Goal: Task Accomplishment & Management: Complete application form

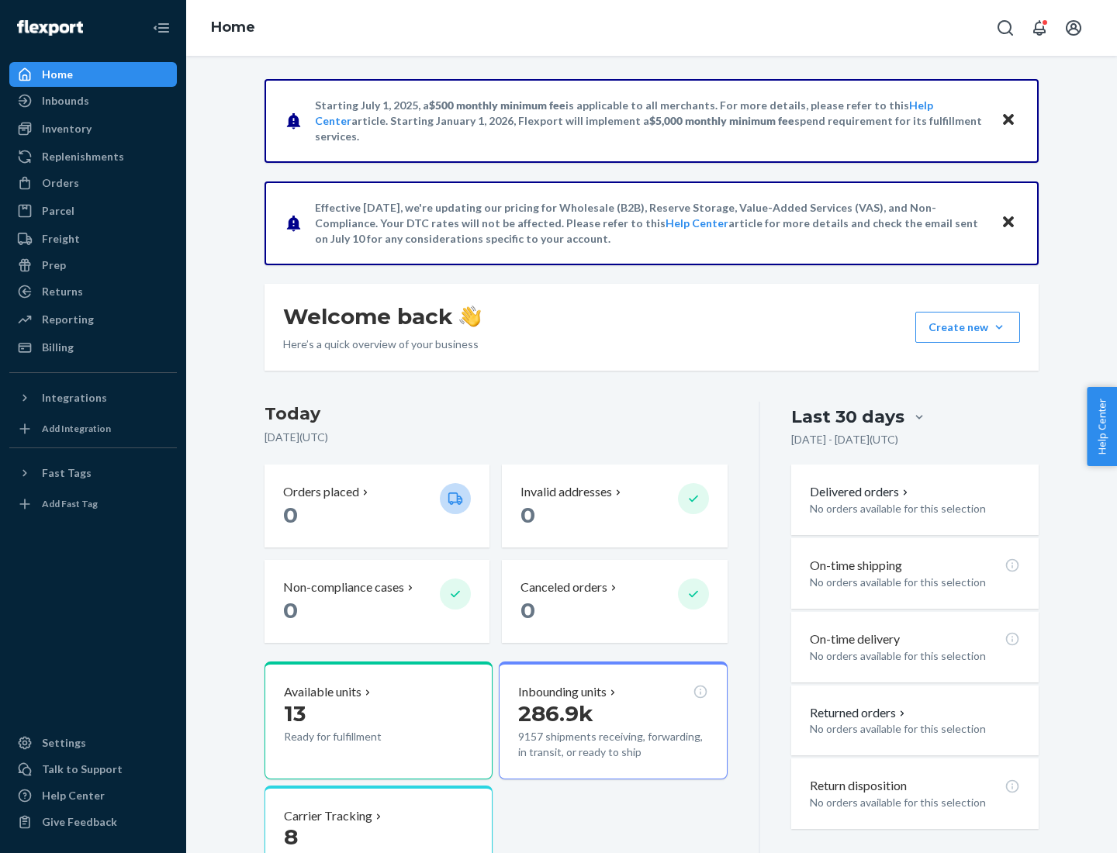
click at [999, 327] on button "Create new Create new inbound Create new order Create new product" at bounding box center [967, 327] width 105 height 31
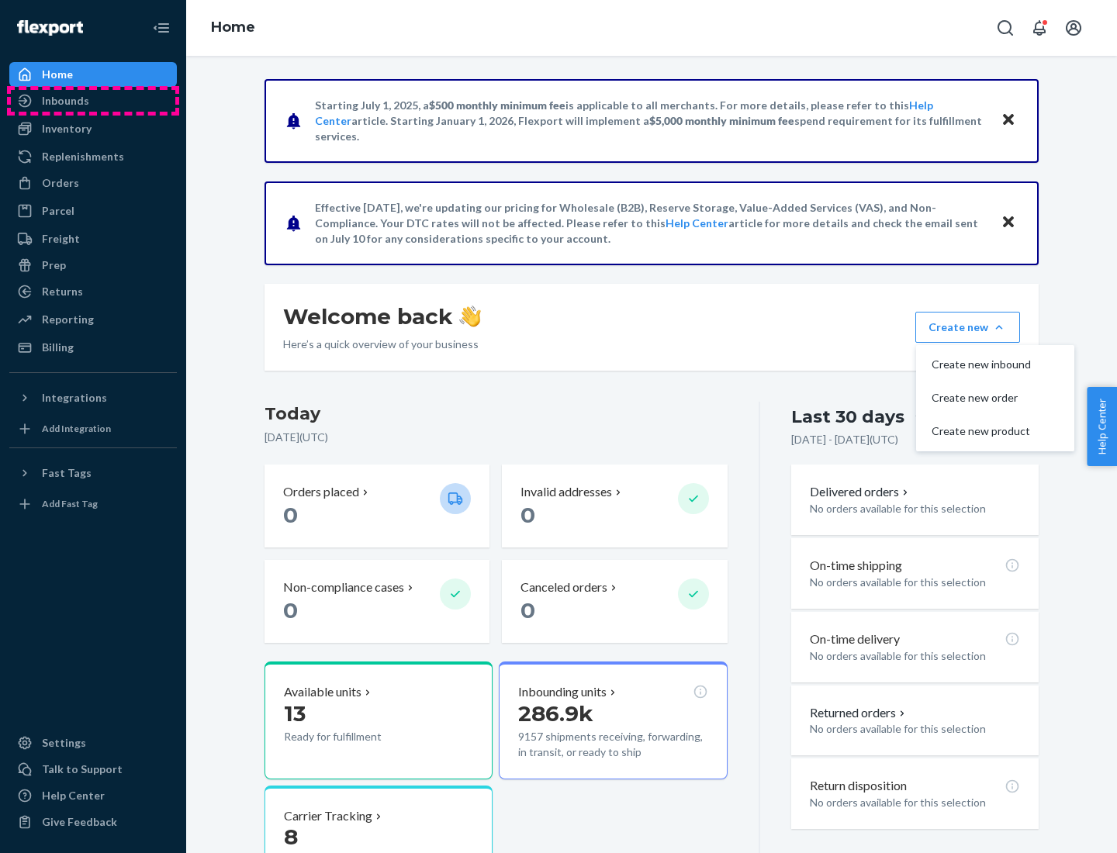
click at [93, 101] on div "Inbounds" at bounding box center [93, 101] width 164 height 22
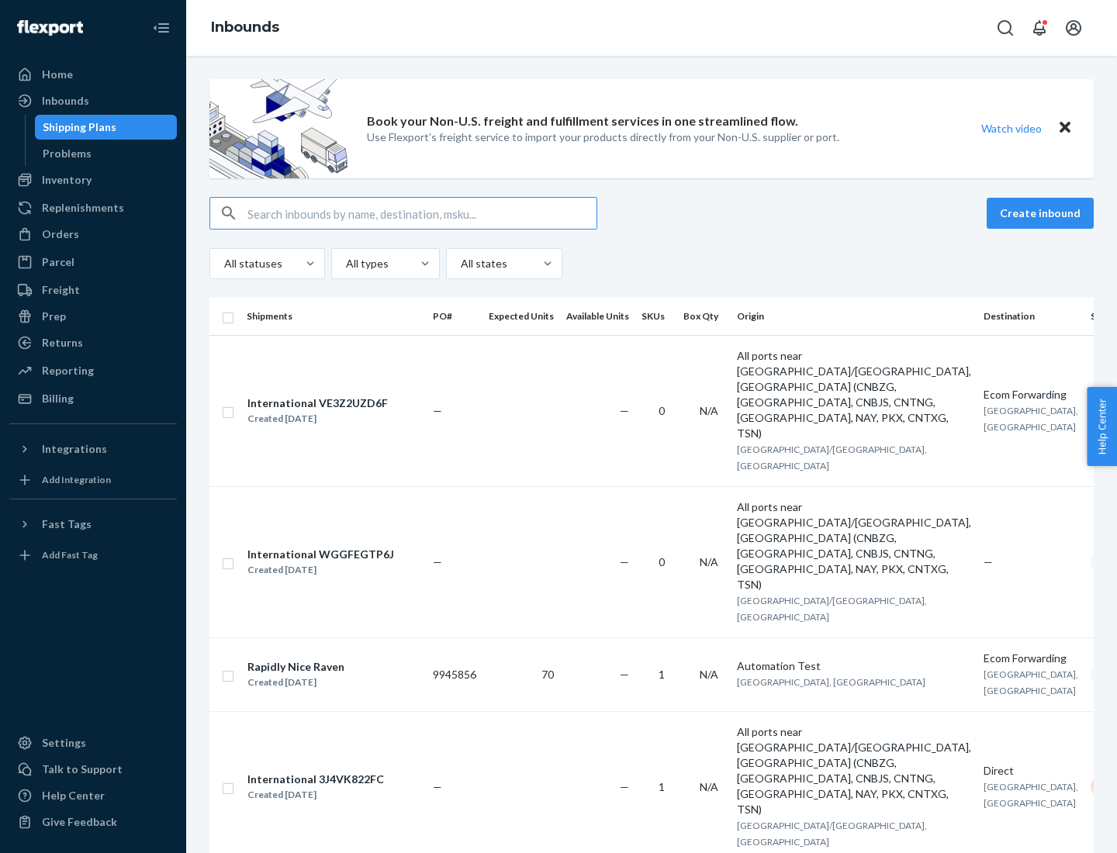
click at [1043, 213] on button "Create inbound" at bounding box center [1040, 213] width 107 height 31
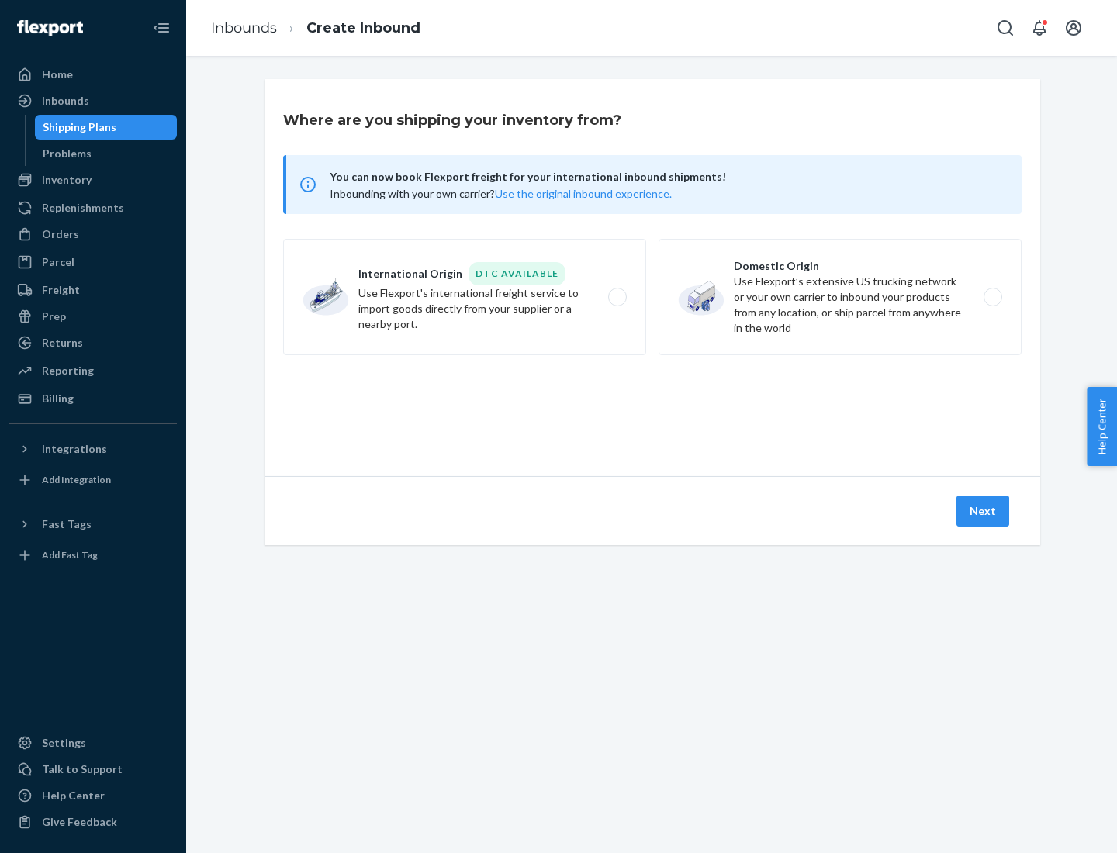
click at [840, 297] on label "Domestic Origin Use Flexport’s extensive US trucking network or your own carrie…" at bounding box center [840, 297] width 363 height 116
click at [992, 297] on input "Domestic Origin Use Flexport’s extensive US trucking network or your own carrie…" at bounding box center [997, 297] width 10 height 10
radio input "true"
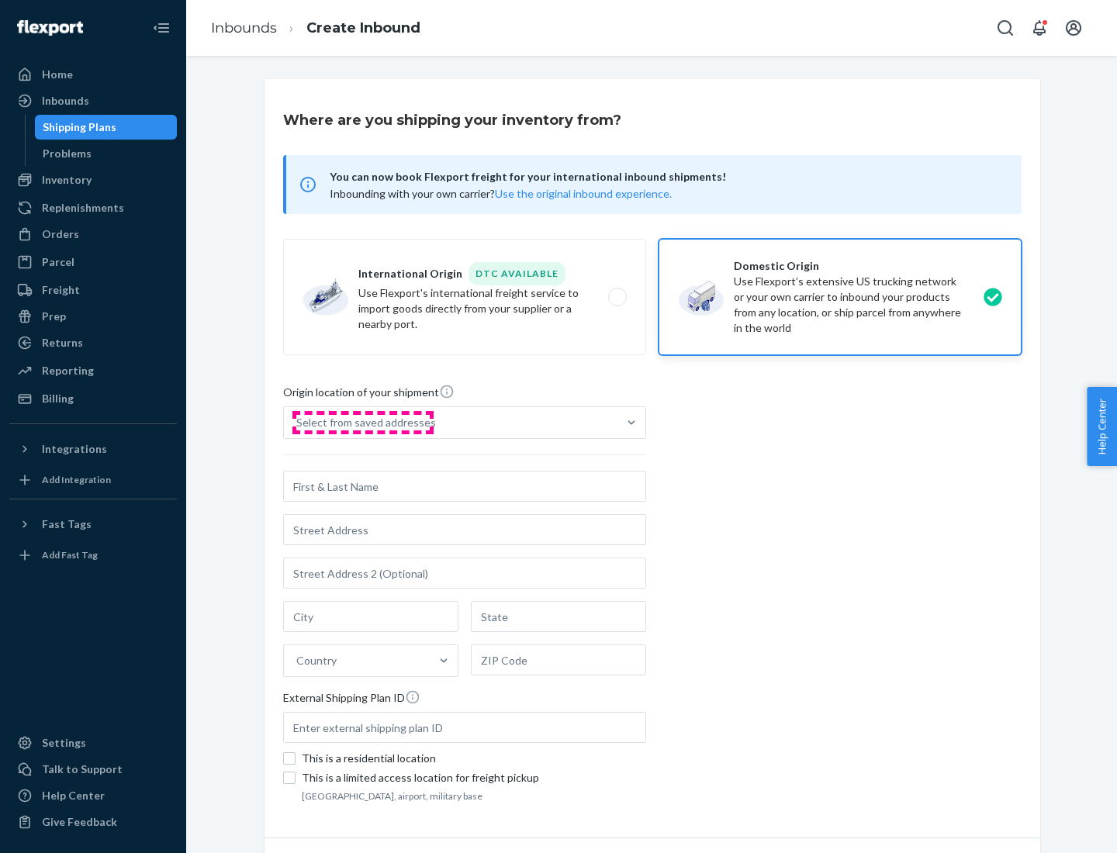
click at [362, 423] on div "Select from saved addresses" at bounding box center [366, 423] width 140 height 16
click at [298, 423] on input "Select from saved addresses" at bounding box center [297, 423] width 2 height 16
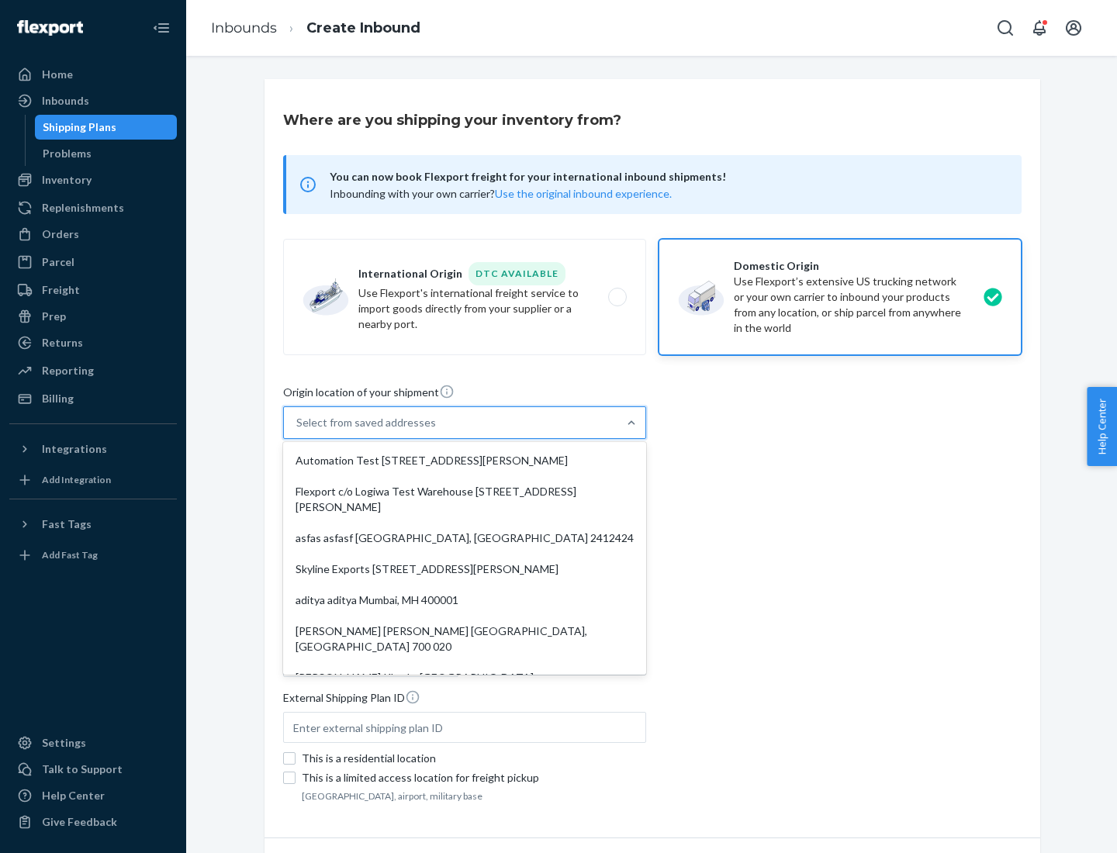
scroll to position [6, 0]
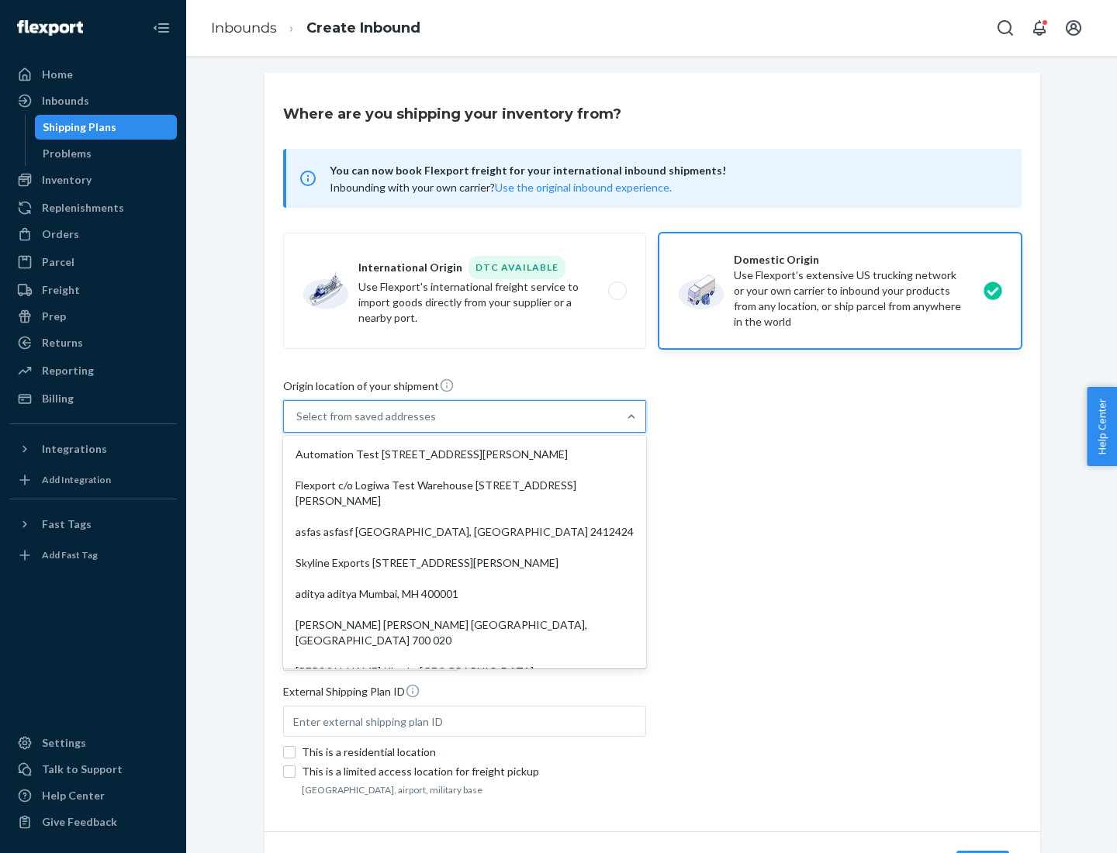
click at [465, 455] on div "Automation Test [STREET_ADDRESS][PERSON_NAME]" at bounding box center [464, 454] width 357 height 31
click at [298, 424] on input "option Automation Test [STREET_ADDRESS][PERSON_NAME]. 9 results available. Use …" at bounding box center [297, 417] width 2 height 16
type input "Automation Test"
type input "9th Floor"
type input "[GEOGRAPHIC_DATA]"
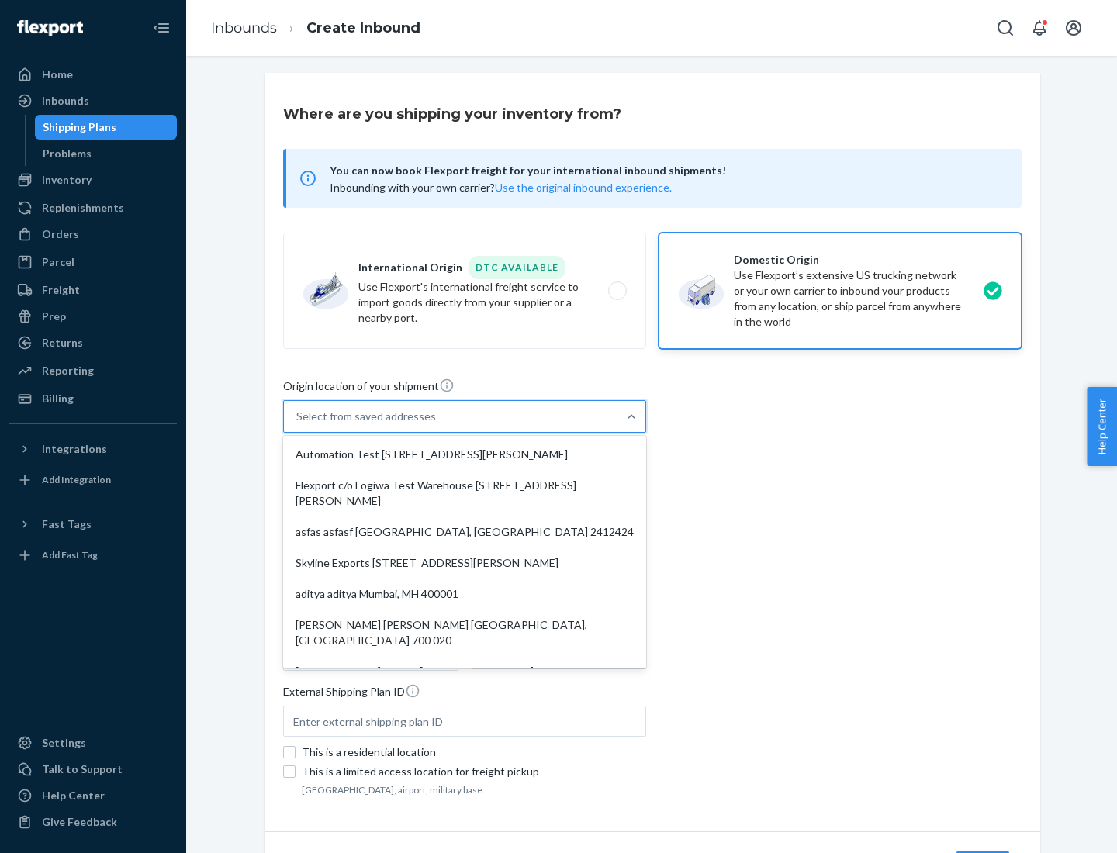
type input "CA"
type input "94104"
type input "[STREET_ADDRESS][PERSON_NAME]"
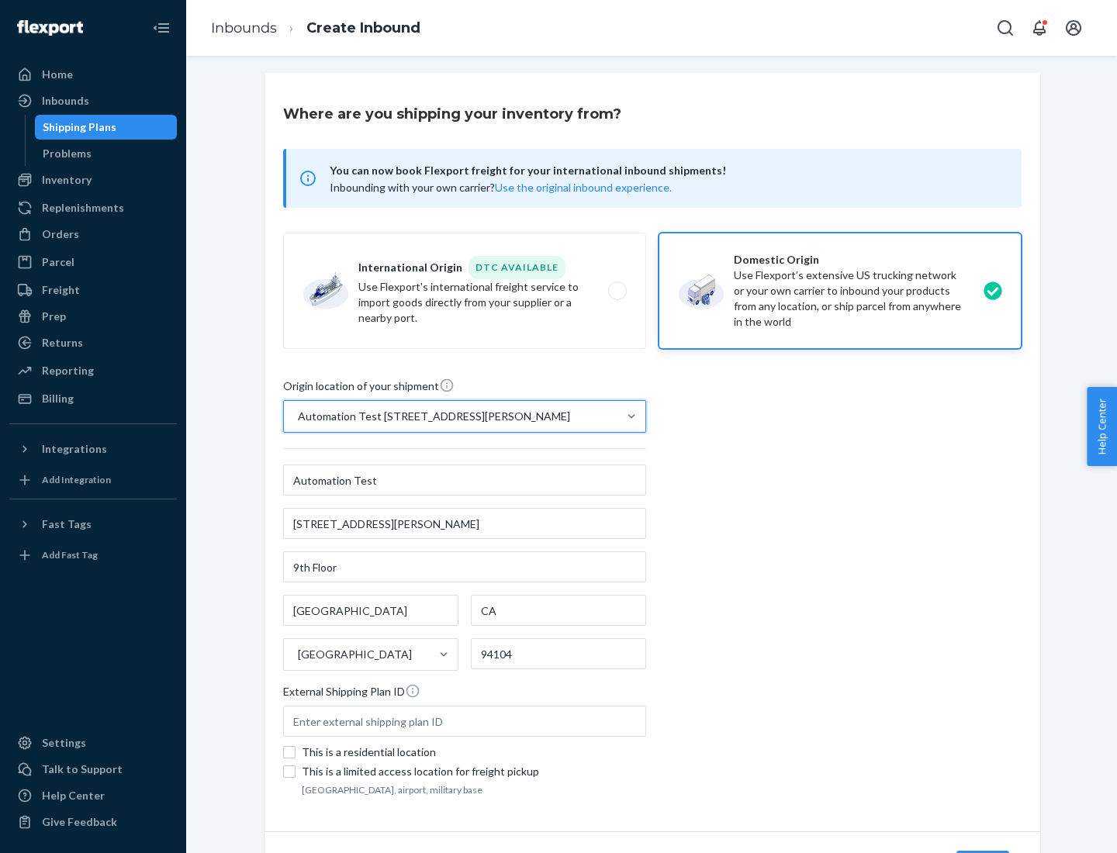
scroll to position [91, 0]
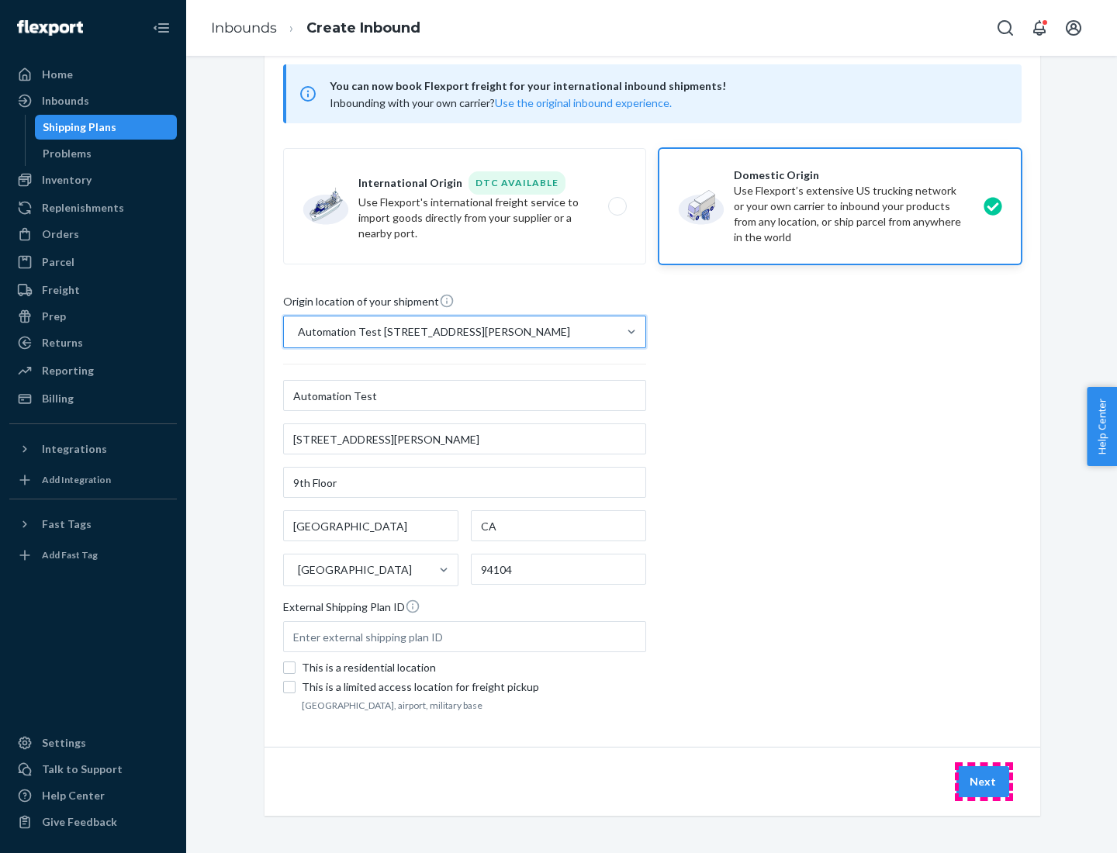
click at [984, 782] on button "Next" at bounding box center [983, 781] width 53 height 31
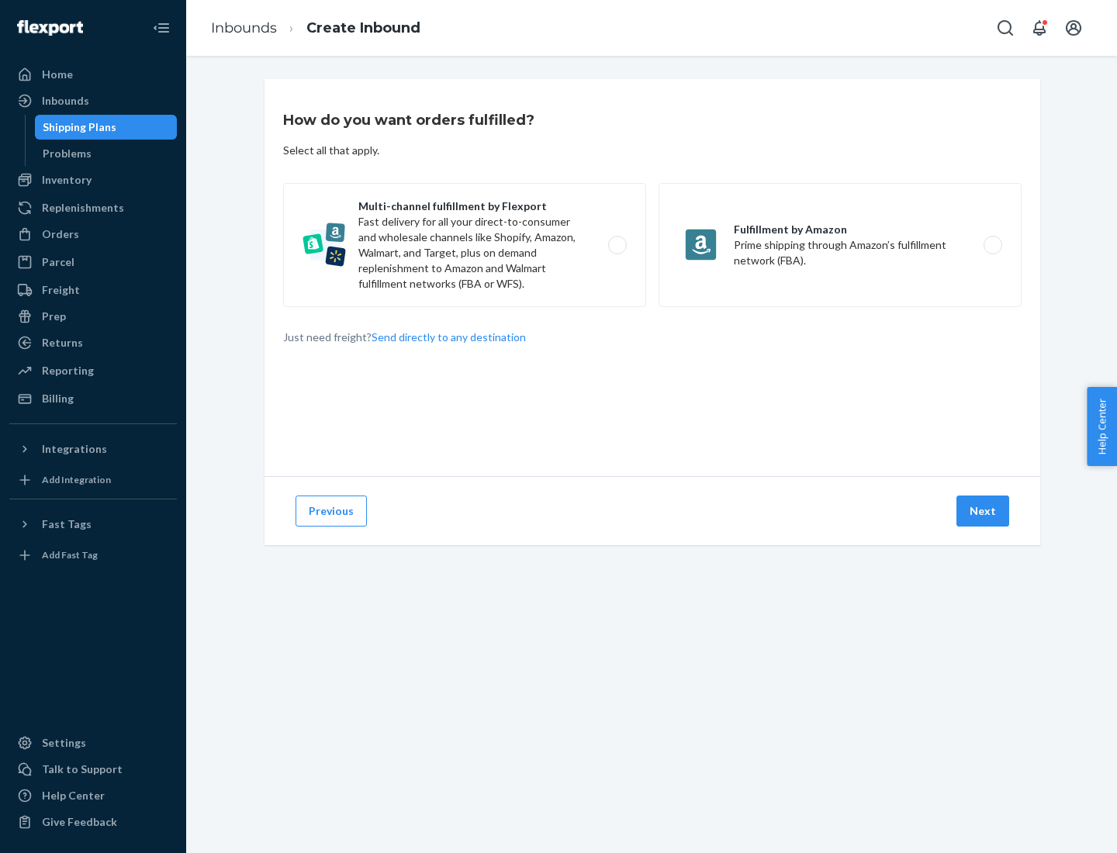
click at [465, 245] on label "Multi-channel fulfillment by Flexport Fast delivery for all your direct-to-cons…" at bounding box center [464, 245] width 363 height 124
click at [617, 245] on input "Multi-channel fulfillment by Flexport Fast delivery for all your direct-to-cons…" at bounding box center [622, 245] width 10 height 10
radio input "true"
click at [984, 511] on button "Next" at bounding box center [983, 511] width 53 height 31
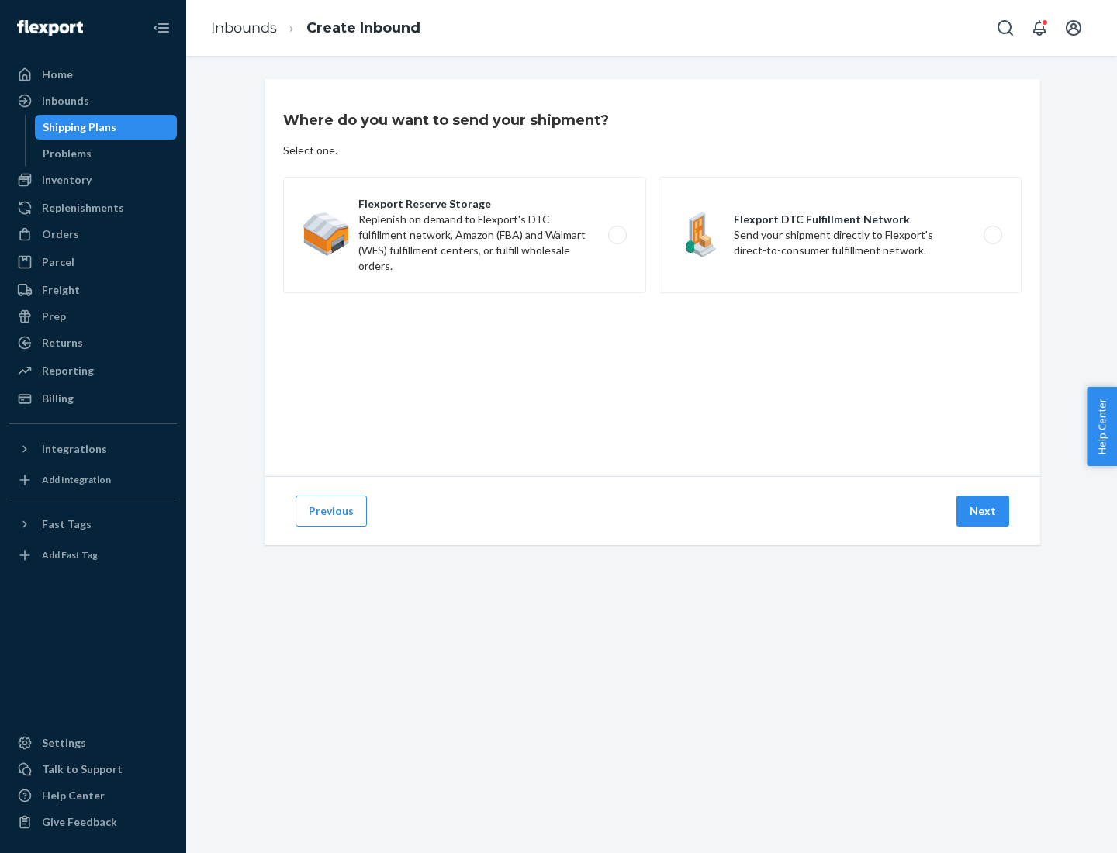
click at [840, 235] on label "Flexport DTC Fulfillment Network Send your shipment directly to Flexport's dire…" at bounding box center [840, 235] width 363 height 116
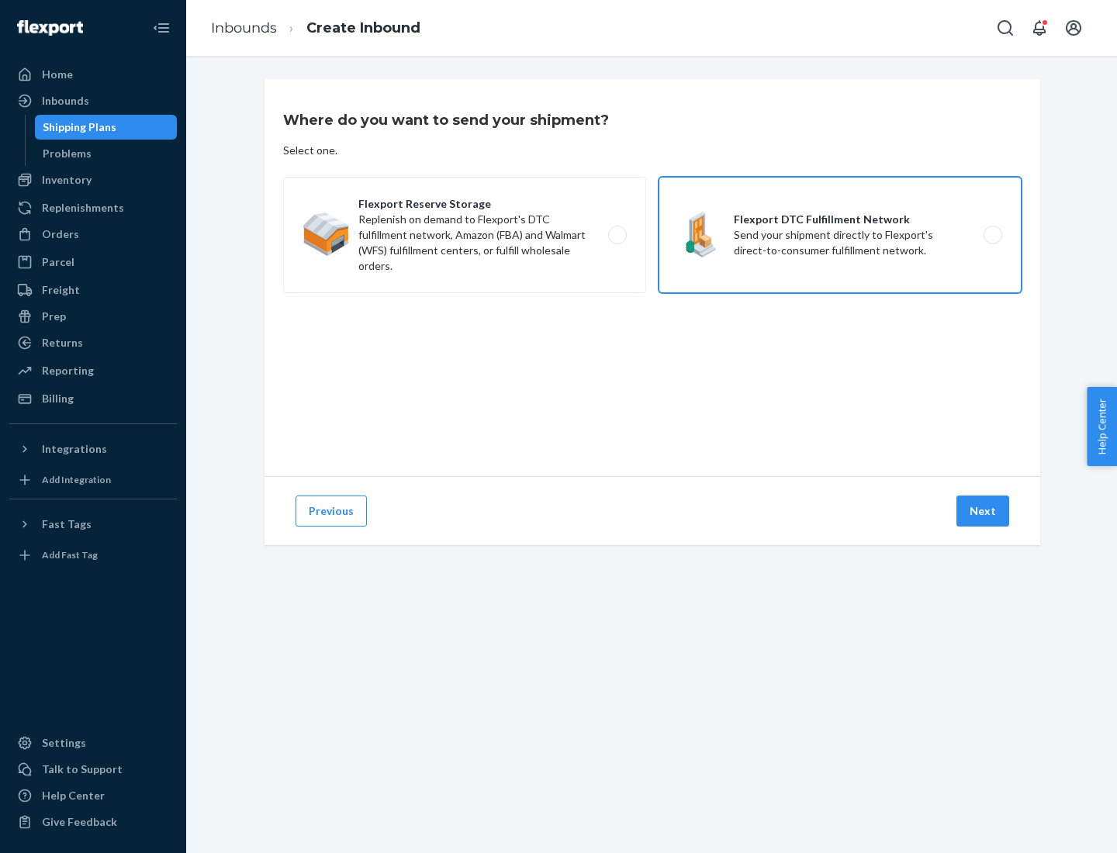
click at [992, 235] on input "Flexport DTC Fulfillment Network Send your shipment directly to Flexport's dire…" at bounding box center [997, 235] width 10 height 10
radio input "true"
click at [984, 511] on button "Next" at bounding box center [983, 511] width 53 height 31
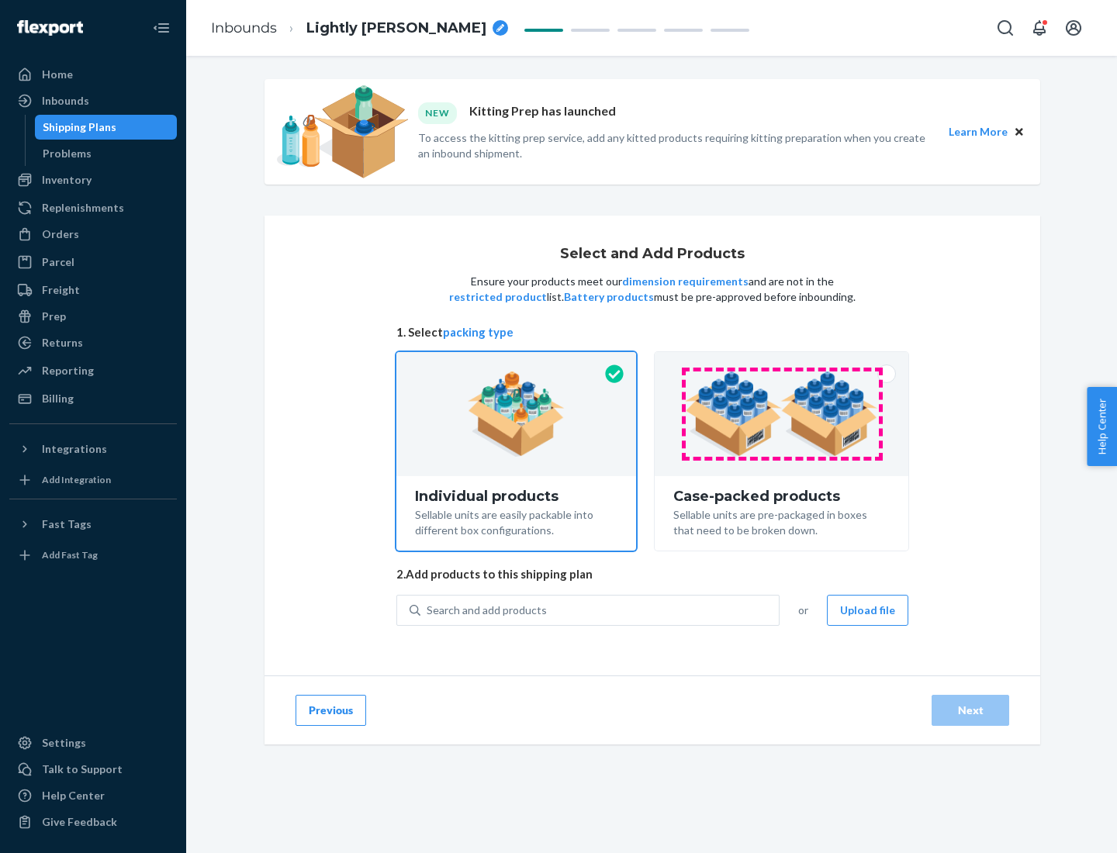
click at [782, 414] on img at bounding box center [781, 414] width 193 height 85
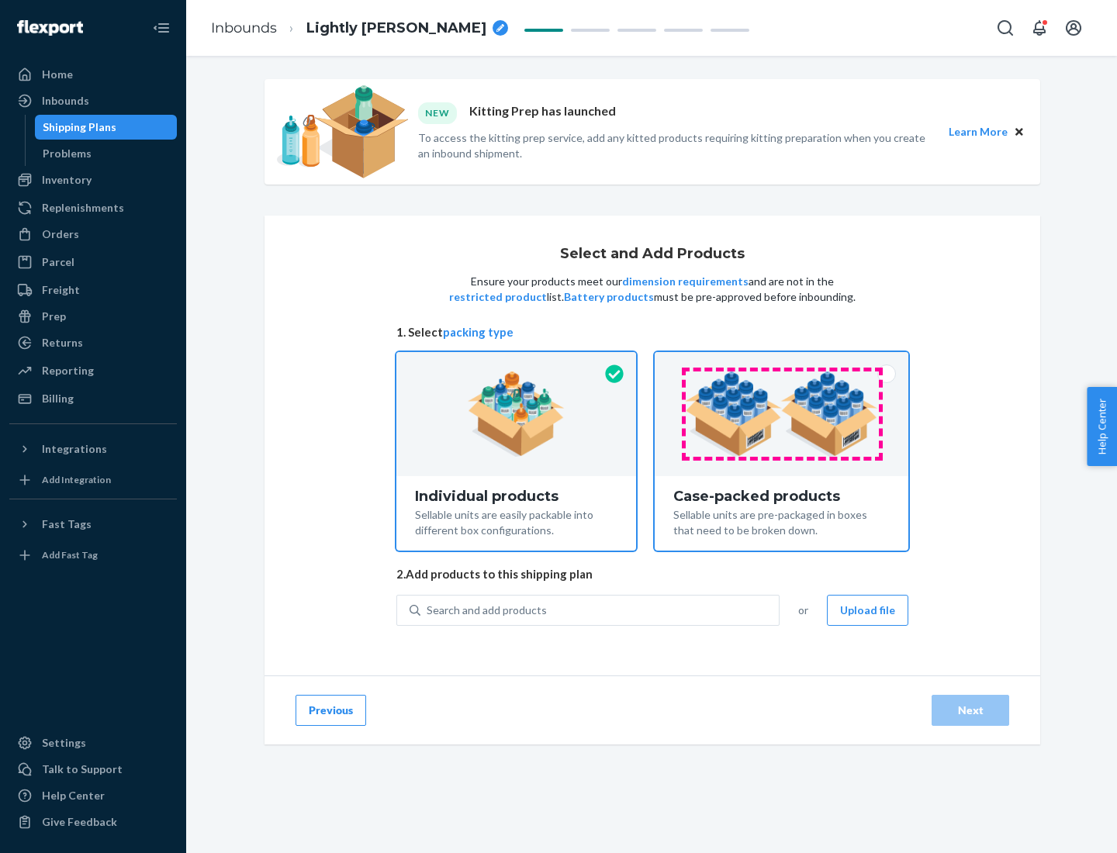
click at [782, 362] on input "Case-packed products Sellable units are pre-packaged in boxes that need to be b…" at bounding box center [782, 357] width 10 height 10
radio input "true"
radio input "false"
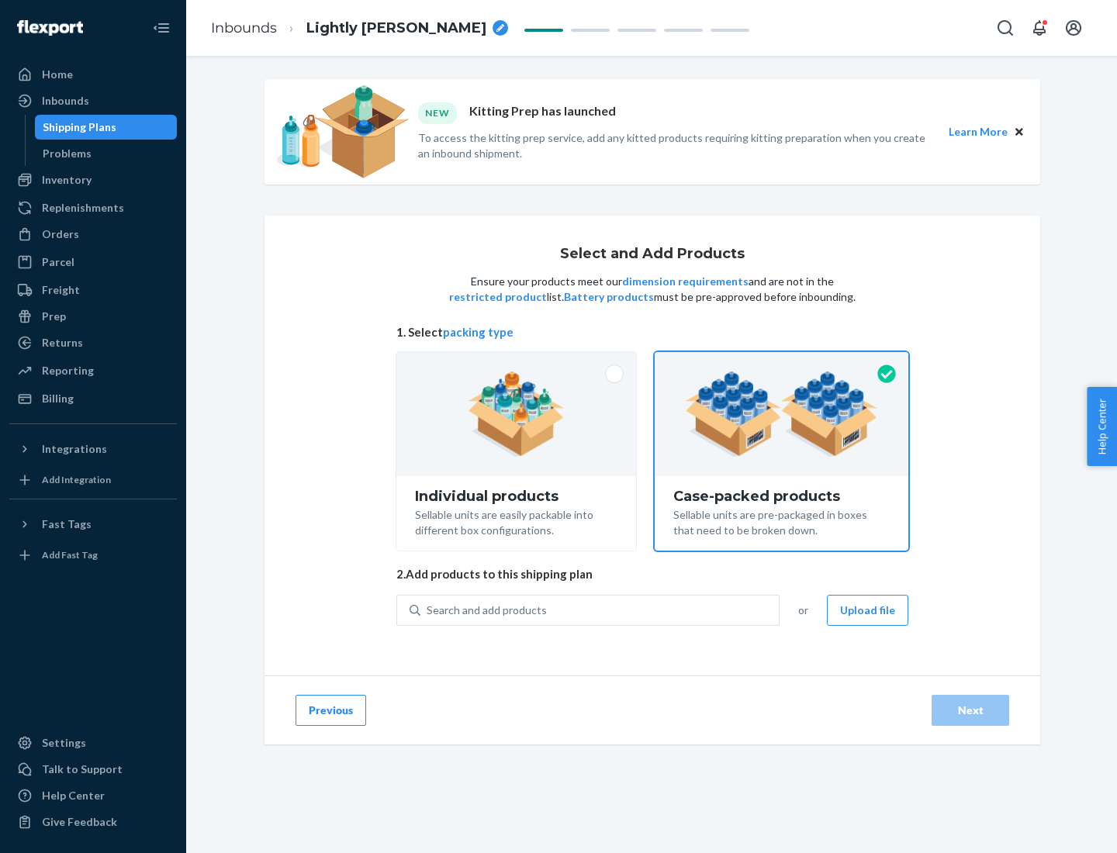
click at [600, 610] on div "Search and add products" at bounding box center [599, 611] width 358 height 28
click at [428, 610] on input "Search and add products" at bounding box center [428, 611] width 2 height 16
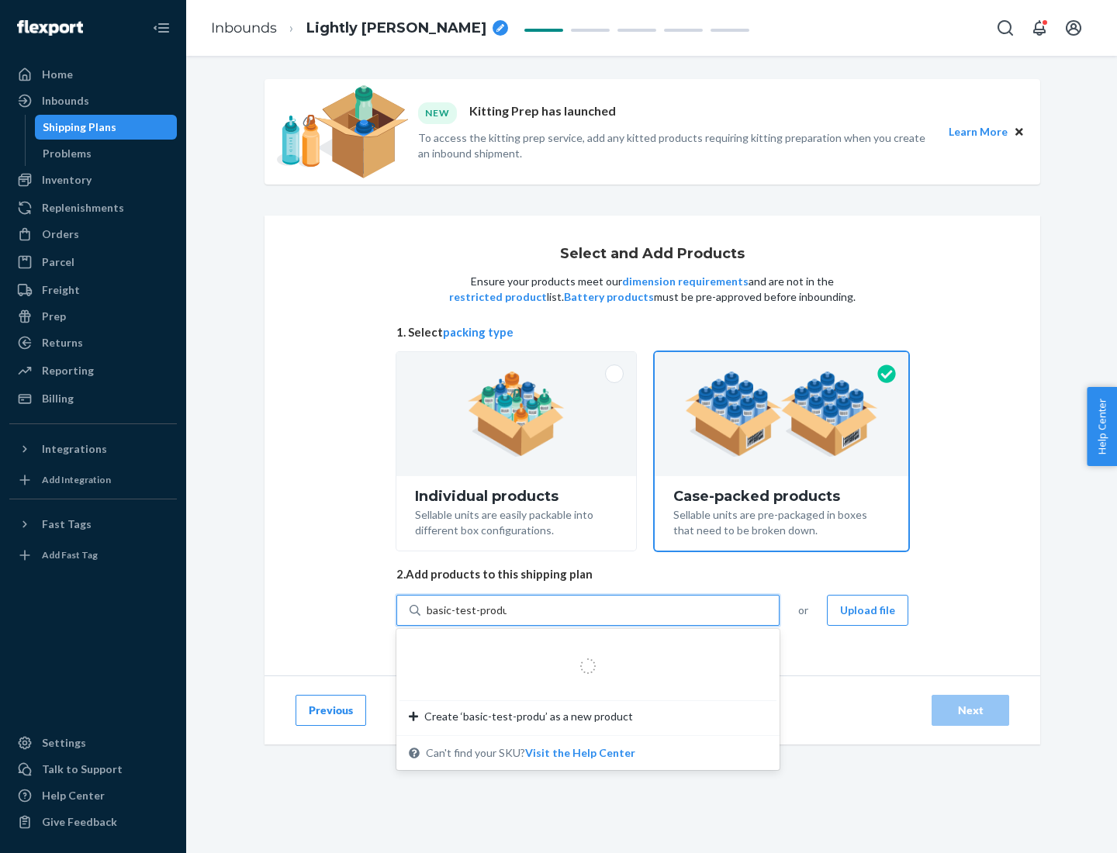
type input "basic-test-product-1"
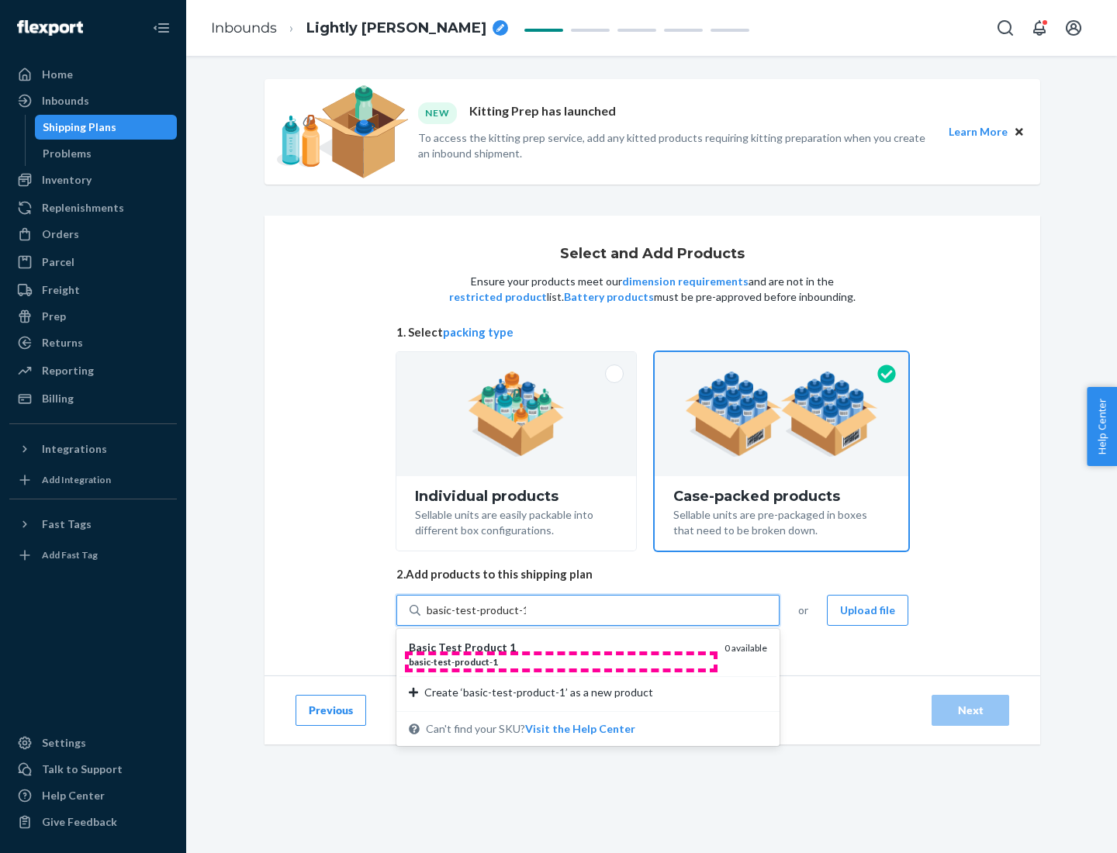
click at [561, 662] on div "basic - test - product - 1" at bounding box center [560, 662] width 303 height 13
click at [526, 618] on input "basic-test-product-1" at bounding box center [476, 611] width 99 height 16
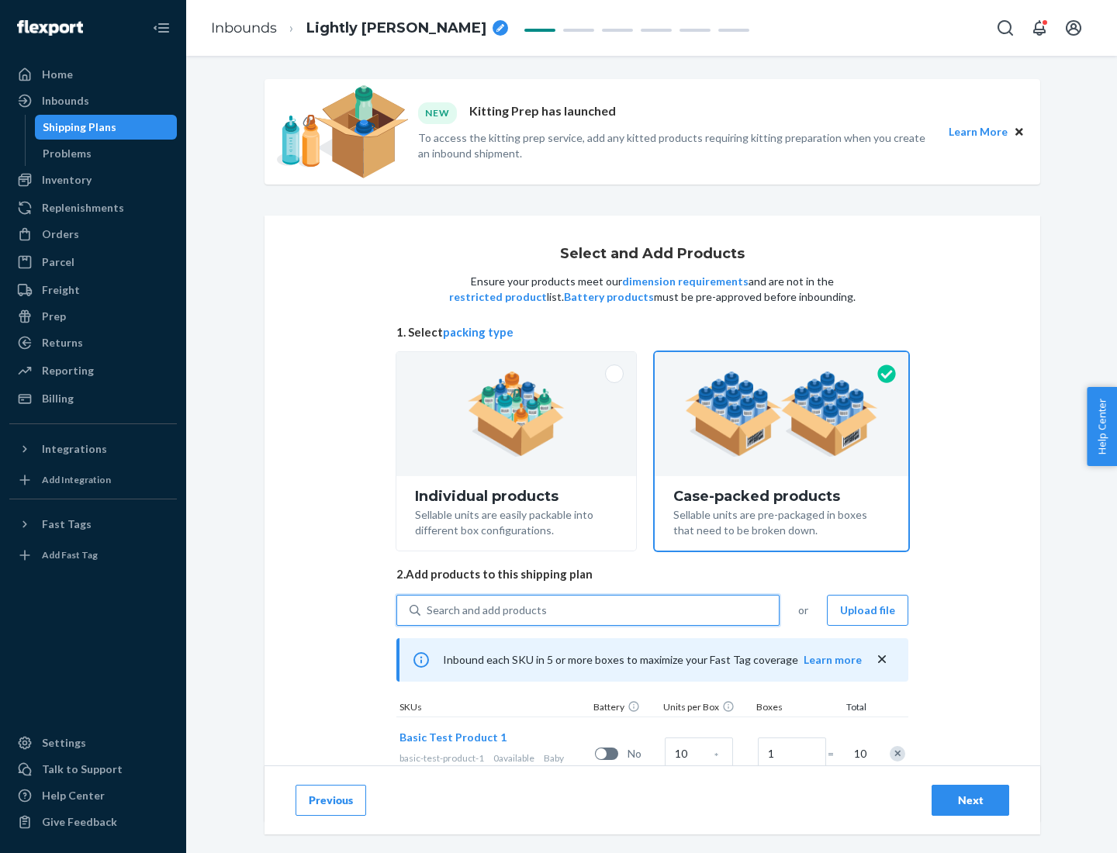
scroll to position [56, 0]
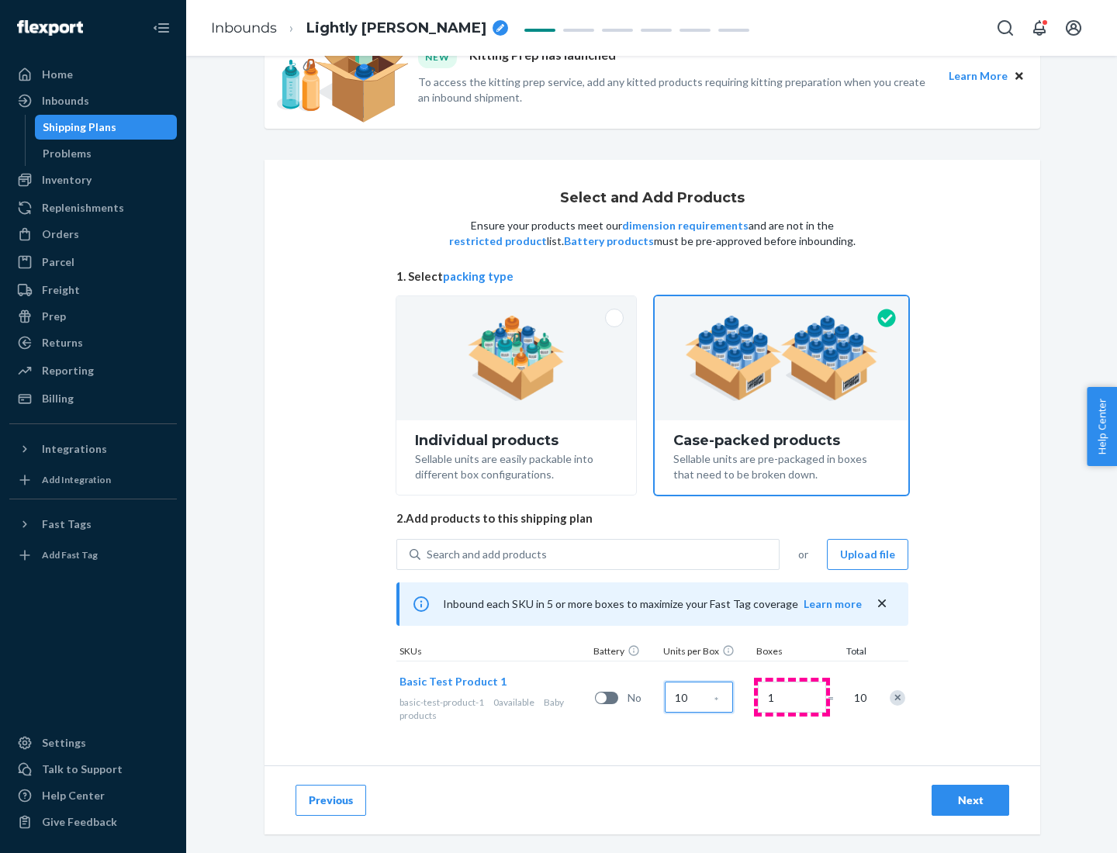
type input "10"
type input "7"
click at [970, 801] on div "Next" at bounding box center [970, 801] width 51 height 16
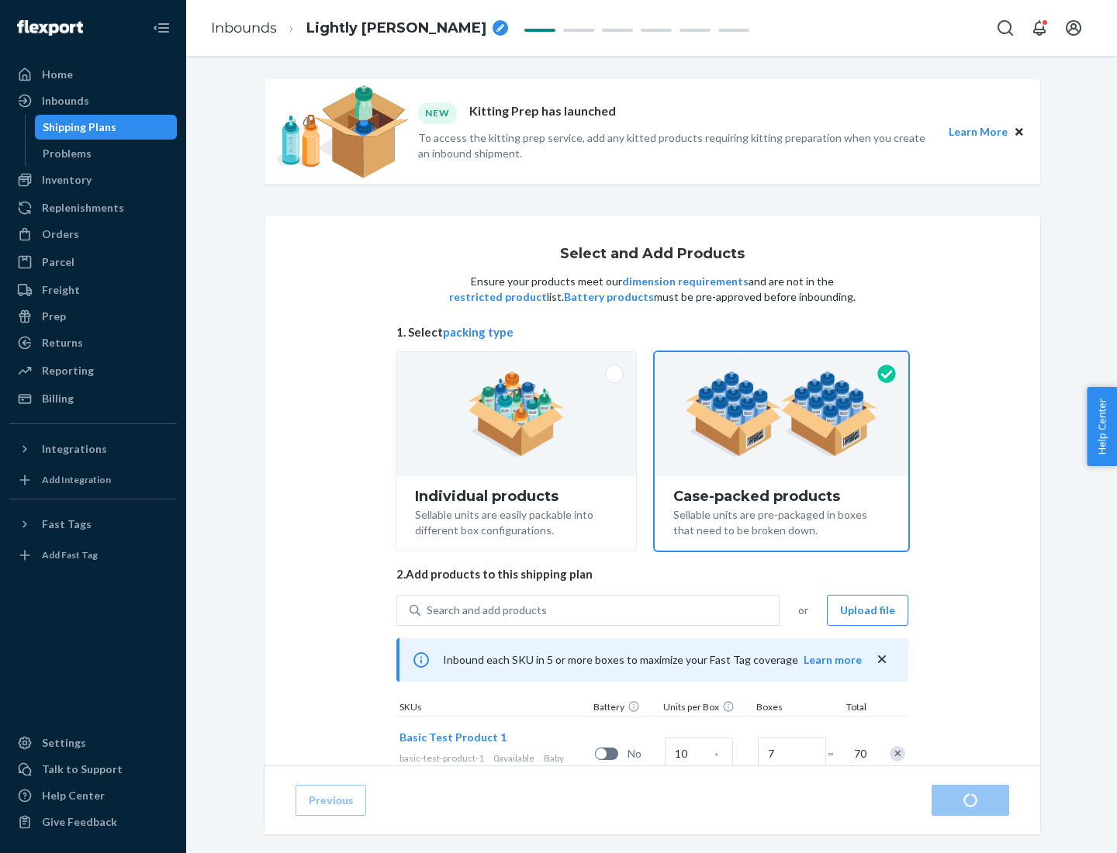
radio input "true"
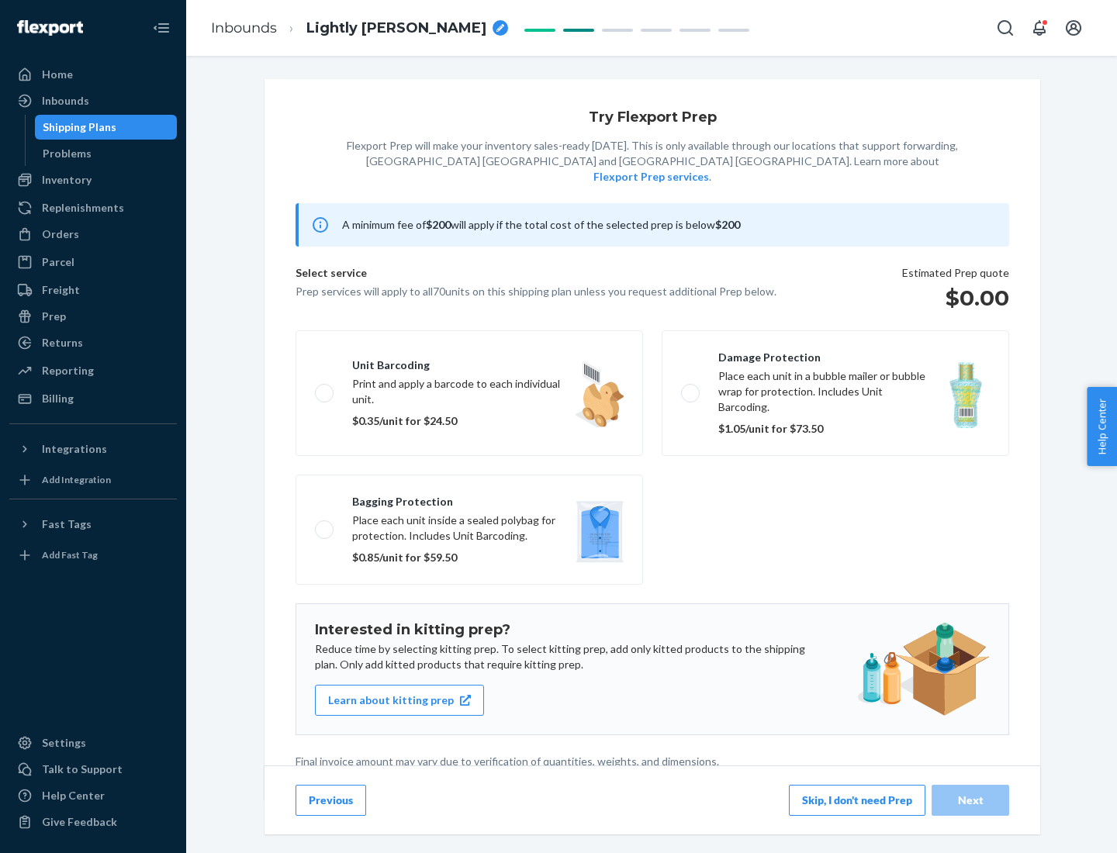
scroll to position [4, 0]
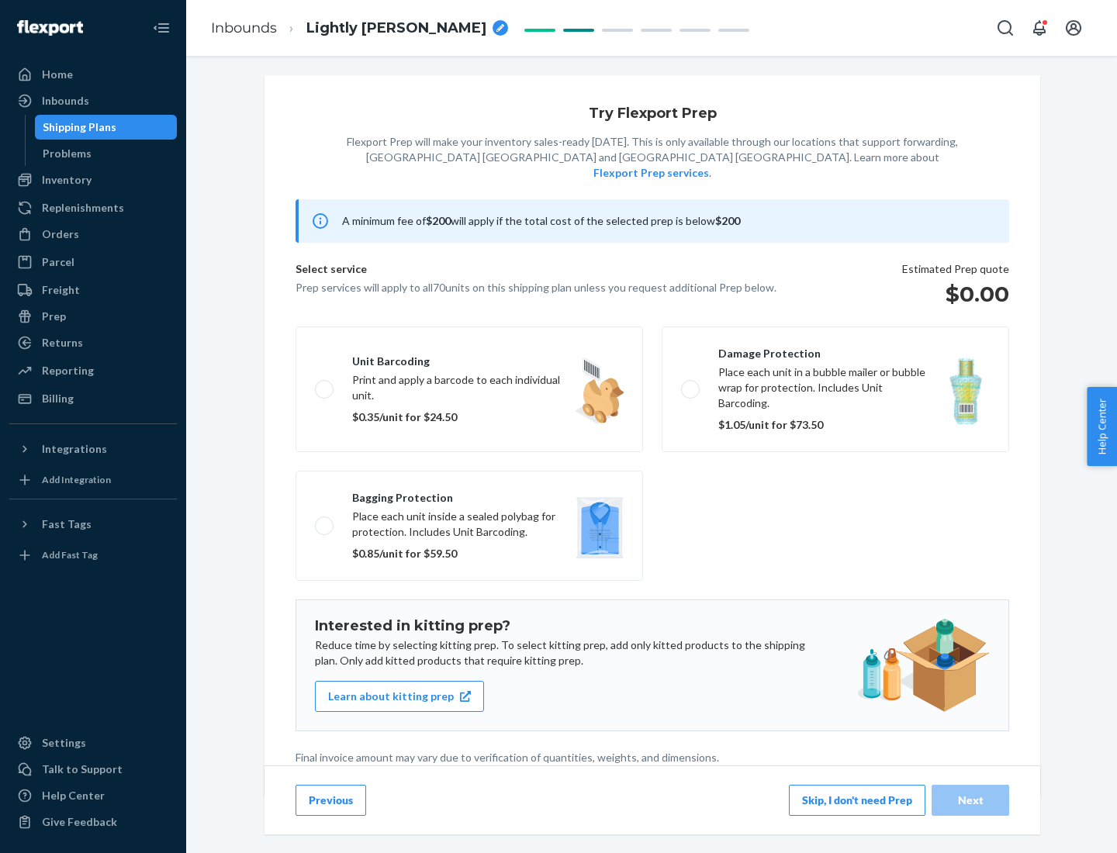
click at [469, 494] on label "Bagging protection Place each unit inside a sealed polybag for protection. Incl…" at bounding box center [470, 526] width 348 height 110
click at [325, 521] on input "Bagging protection Place each unit inside a sealed polybag for protection. Incl…" at bounding box center [320, 526] width 10 height 10
checkbox input "true"
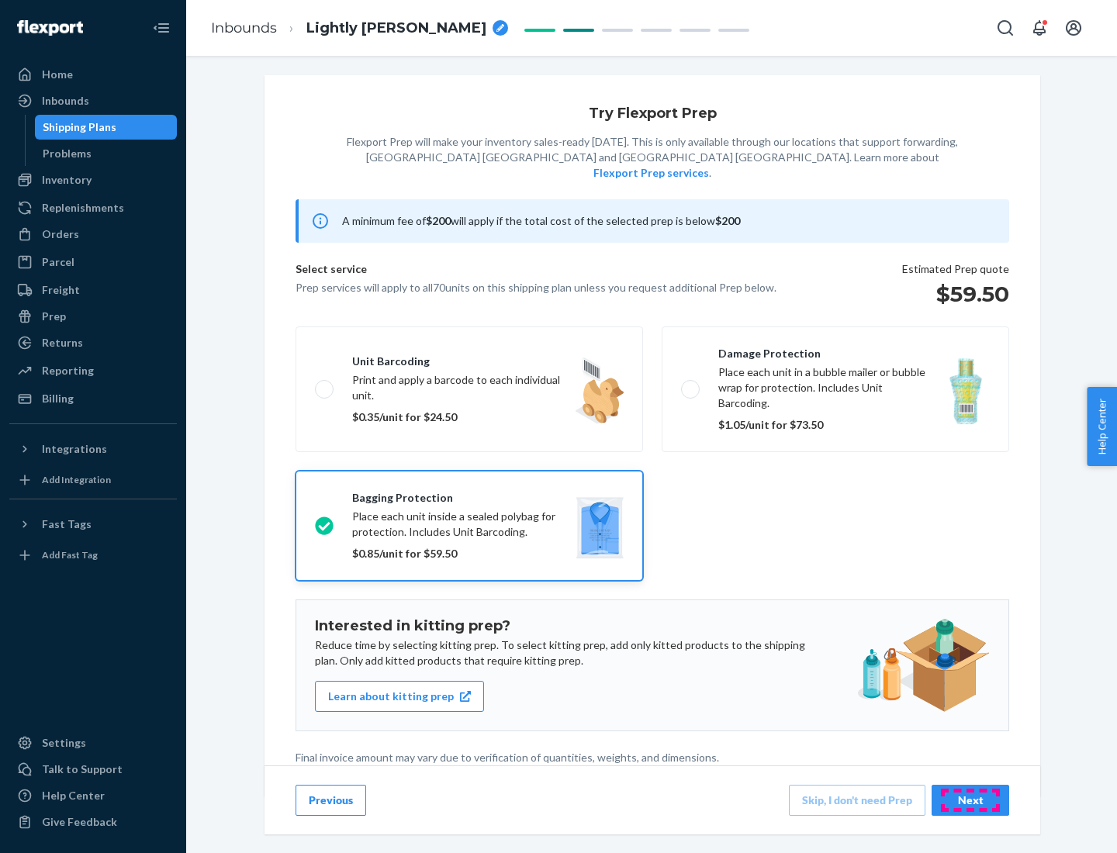
click at [970, 800] on div "Next" at bounding box center [970, 801] width 51 height 16
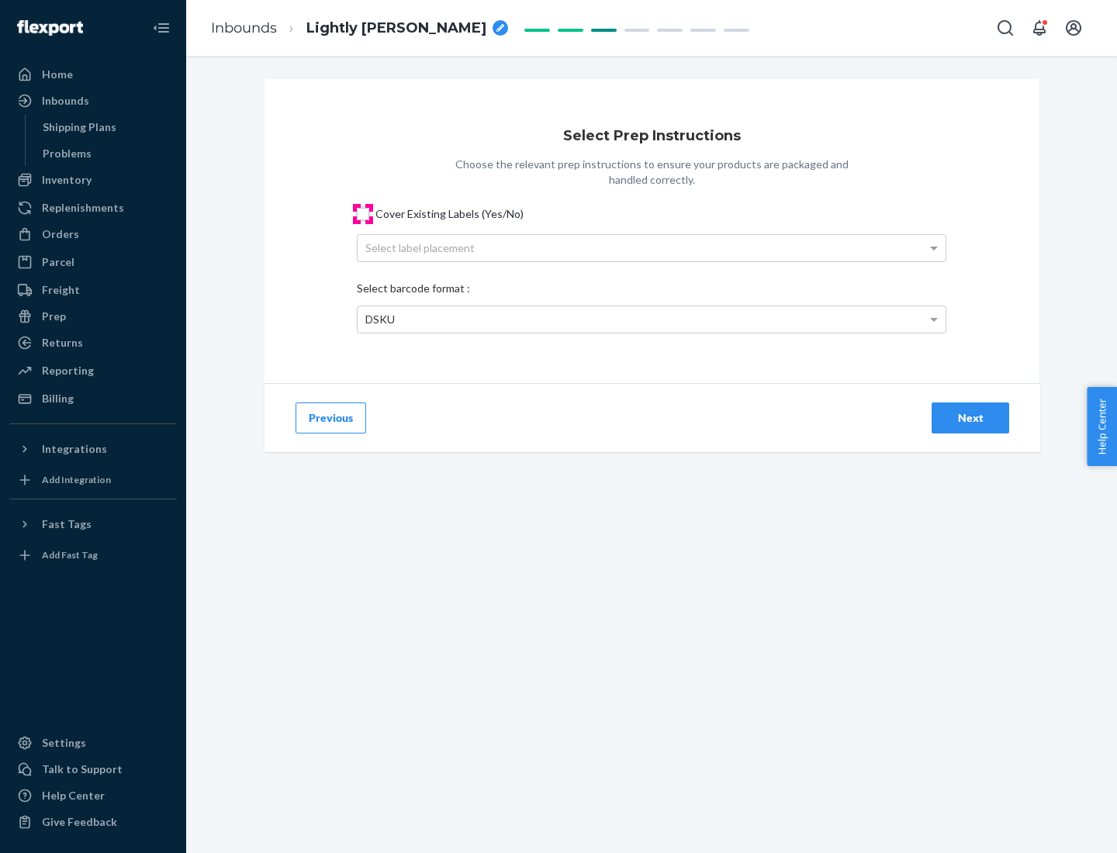
click at [363, 213] on input "Cover Existing Labels (Yes/No)" at bounding box center [363, 214] width 12 height 12
checkbox input "true"
click at [652, 247] on div "Select label placement" at bounding box center [652, 248] width 588 height 26
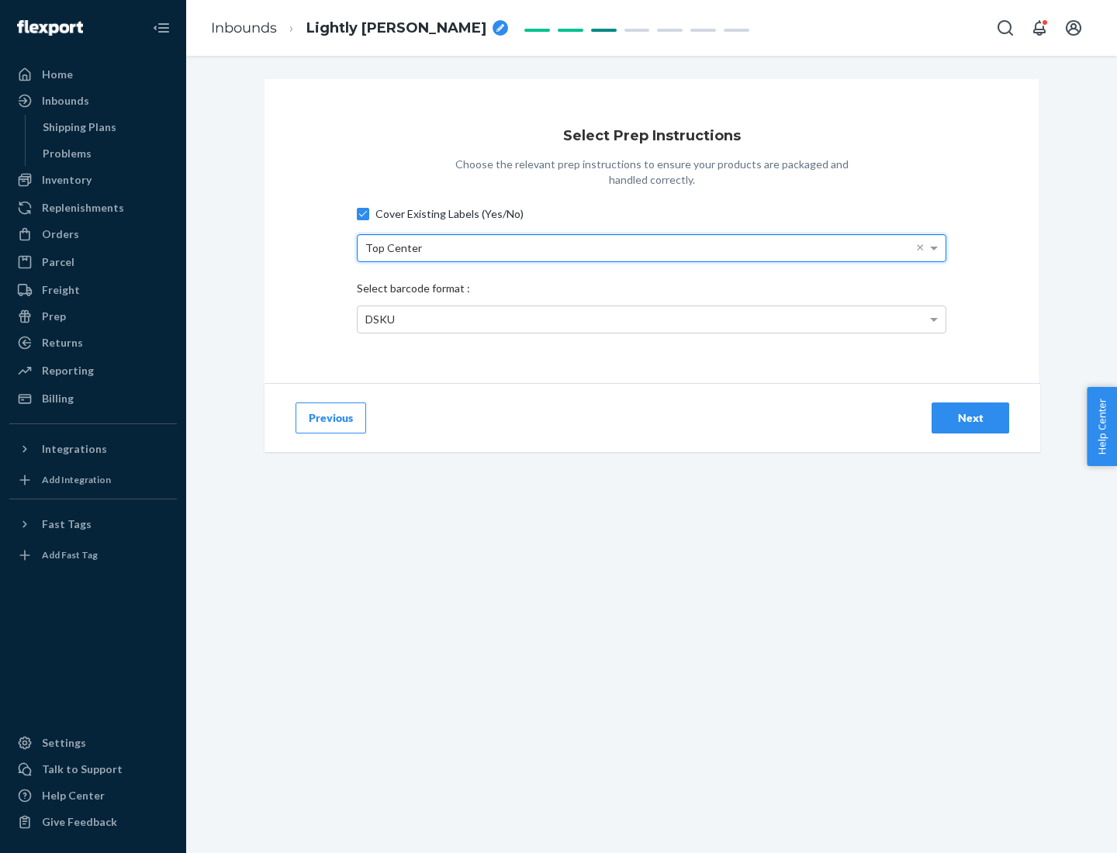
click at [652, 319] on div "DSKU" at bounding box center [652, 319] width 588 height 26
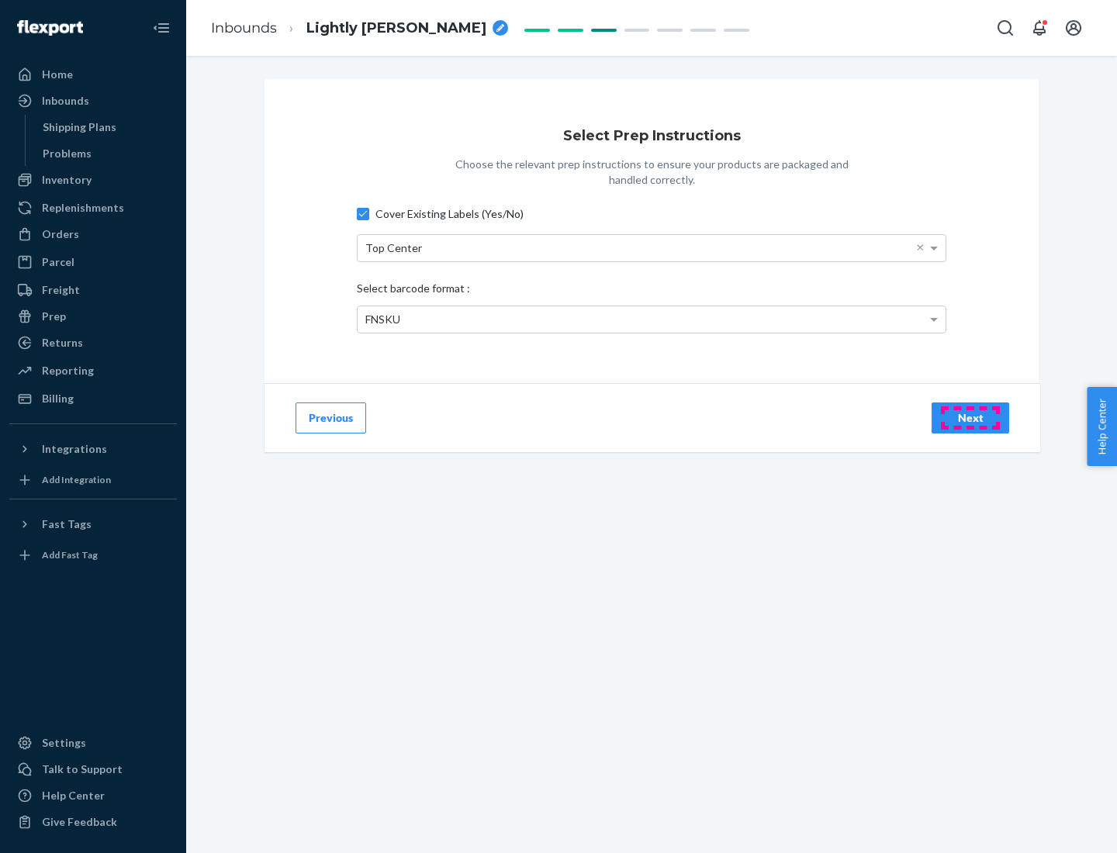
click at [970, 417] on div "Next" at bounding box center [970, 418] width 51 height 16
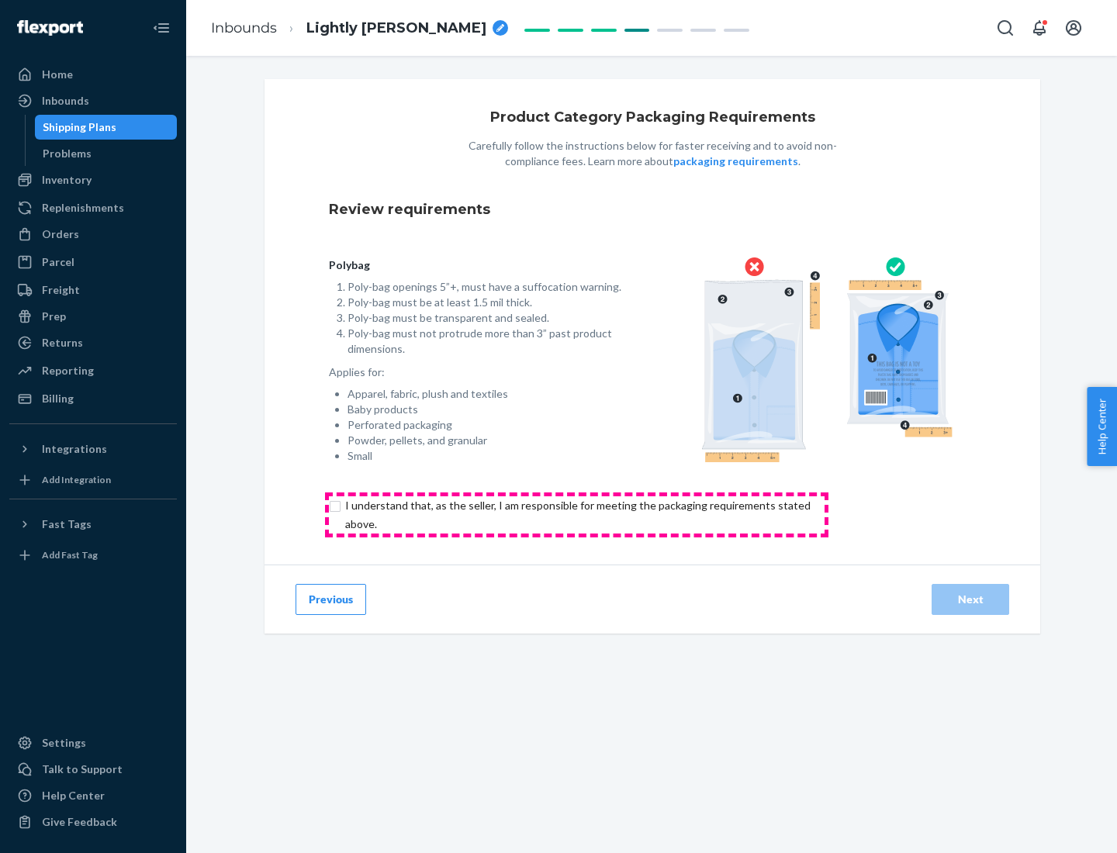
click at [576, 514] on input "checkbox" at bounding box center [587, 514] width 516 height 37
checkbox input "true"
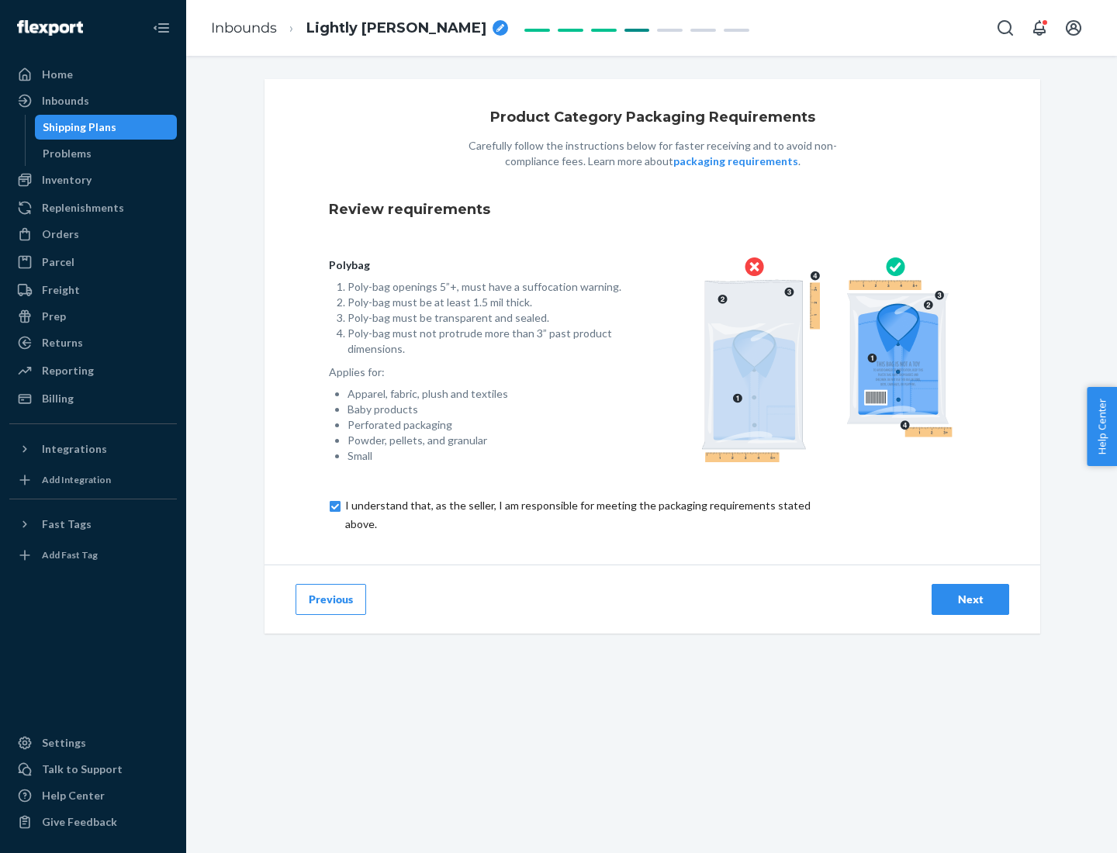
click at [970, 599] on div "Next" at bounding box center [970, 600] width 51 height 16
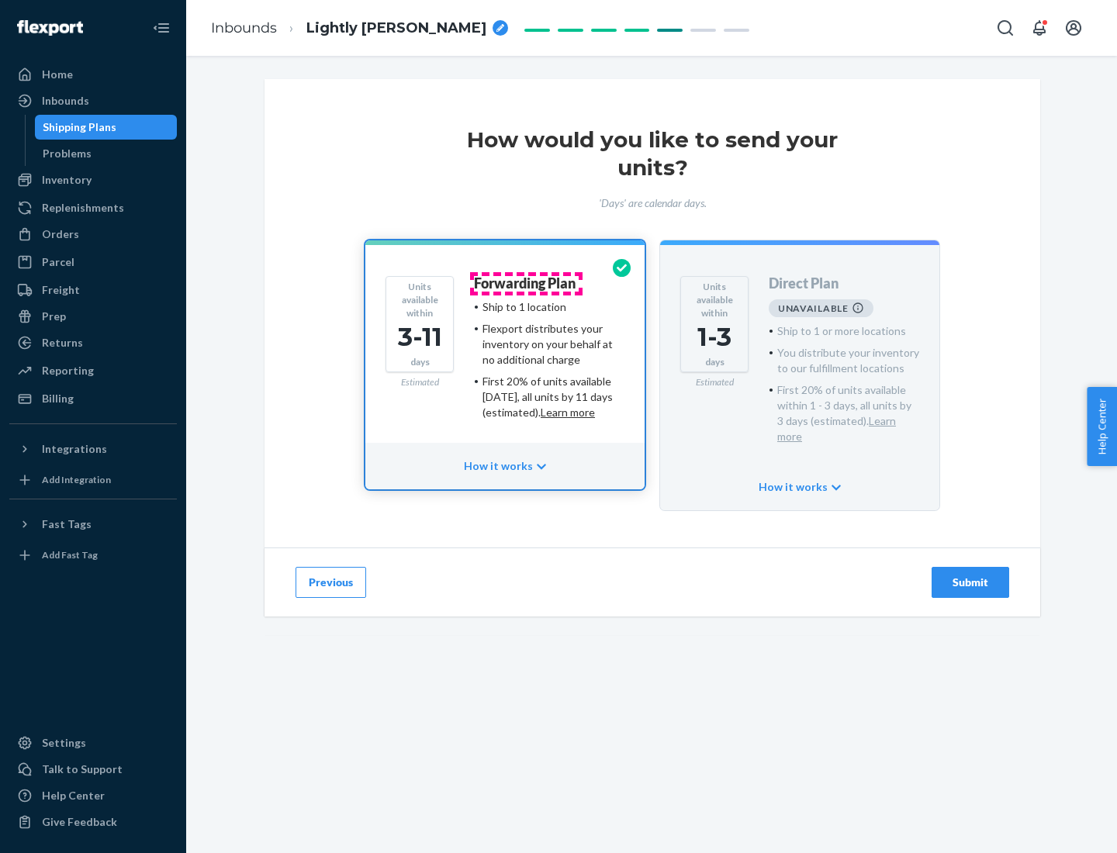
click at [526, 283] on h4 "Forwarding Plan" at bounding box center [525, 284] width 102 height 16
click at [970, 575] on div "Submit" at bounding box center [970, 583] width 51 height 16
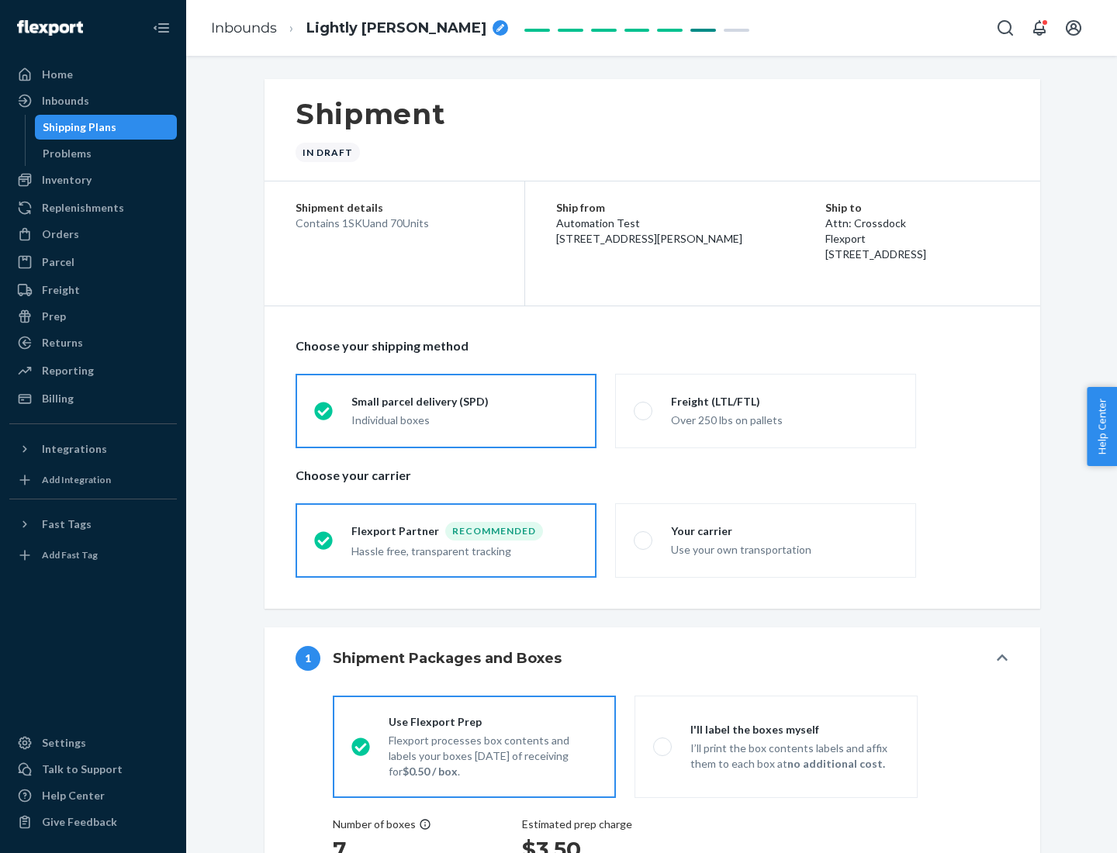
radio input "true"
radio input "false"
radio input "true"
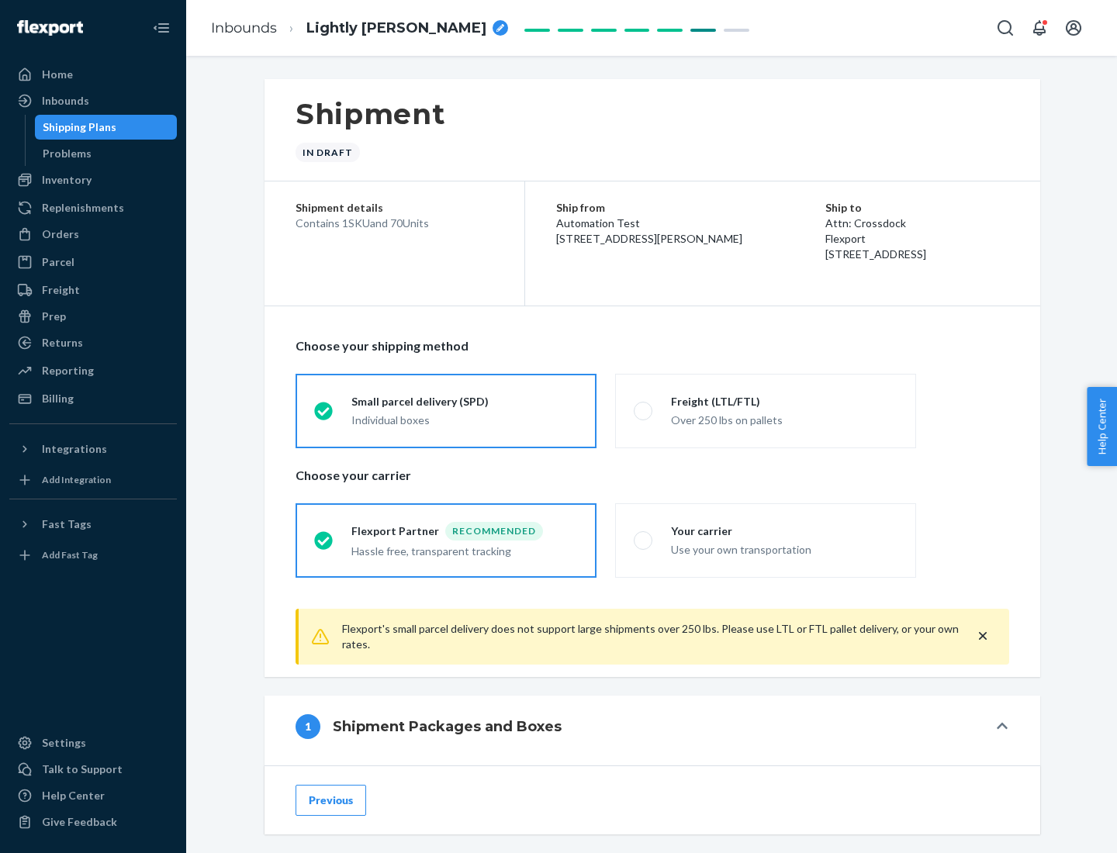
click at [465, 418] on div "Individual boxes" at bounding box center [464, 421] width 227 height 16
click at [324, 416] on input "Small parcel delivery (SPD) Individual boxes" at bounding box center [319, 411] width 10 height 10
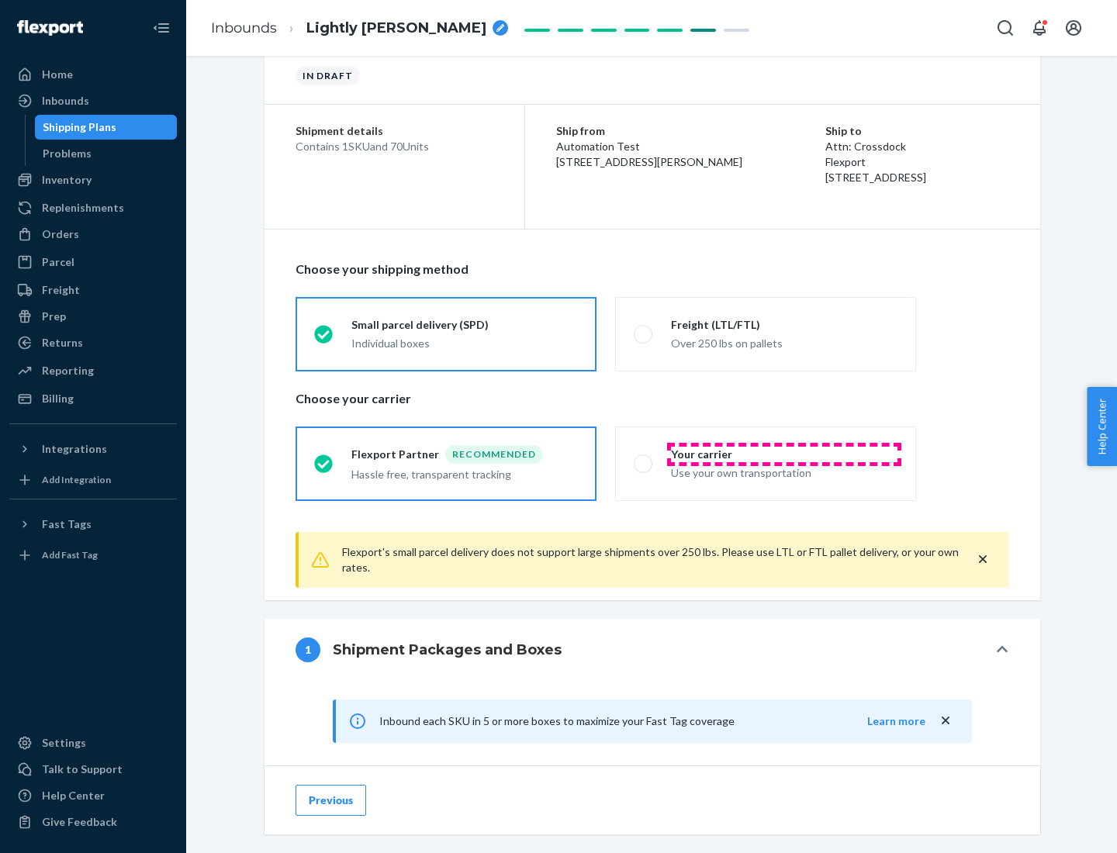
click at [784, 454] on div "Your carrier" at bounding box center [784, 455] width 227 height 16
click at [644, 458] on input "Your carrier Use your own transportation" at bounding box center [639, 463] width 10 height 10
radio input "true"
radio input "false"
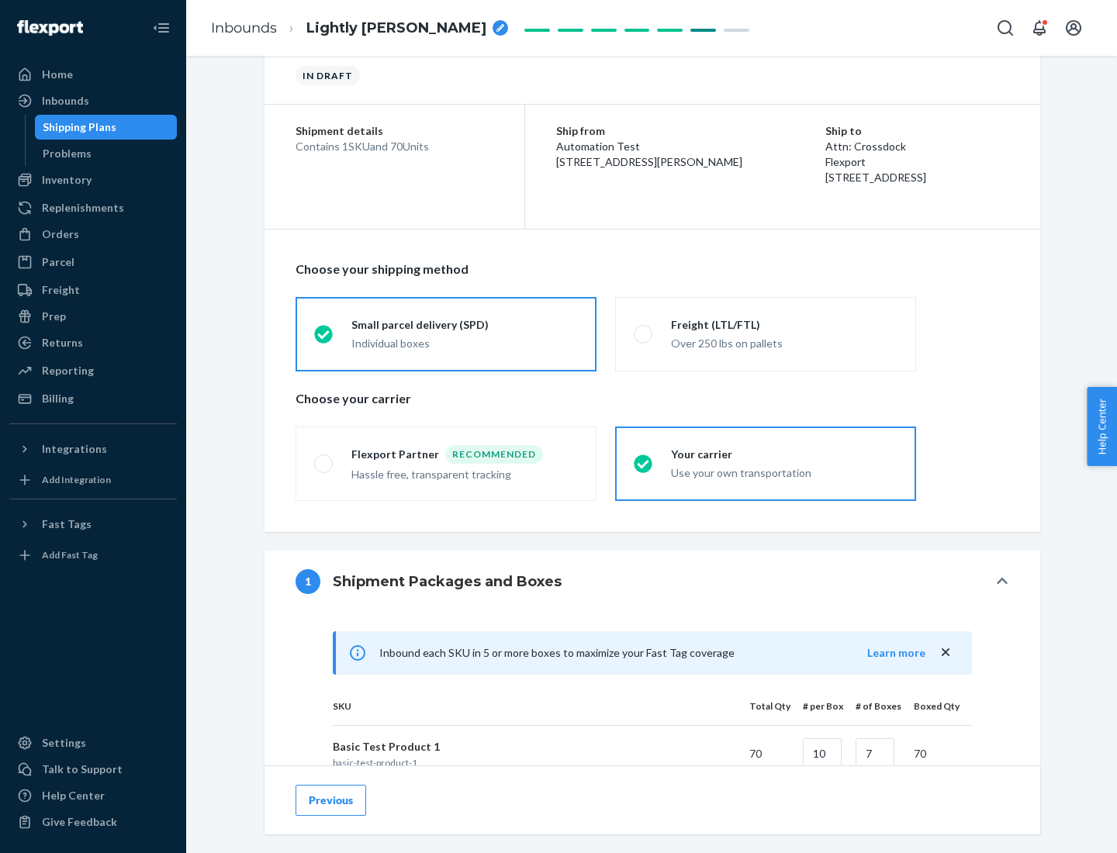
scroll to position [376, 0]
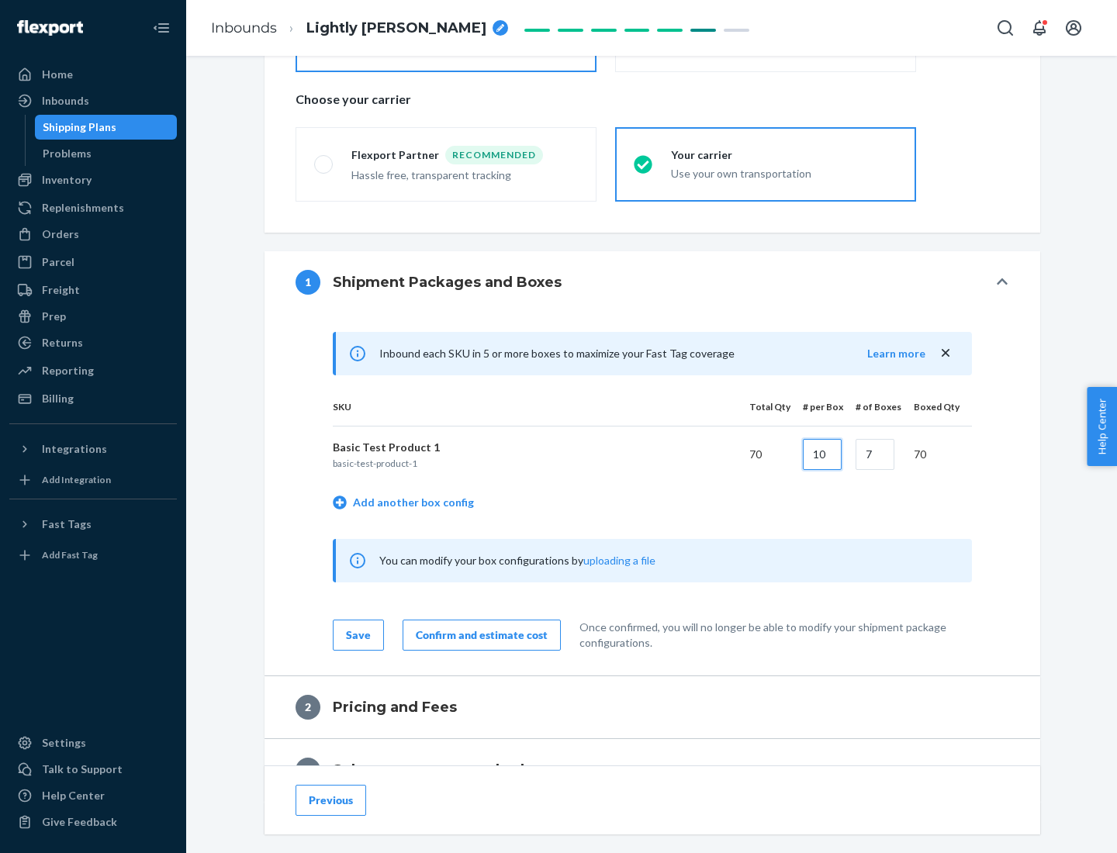
type input "10"
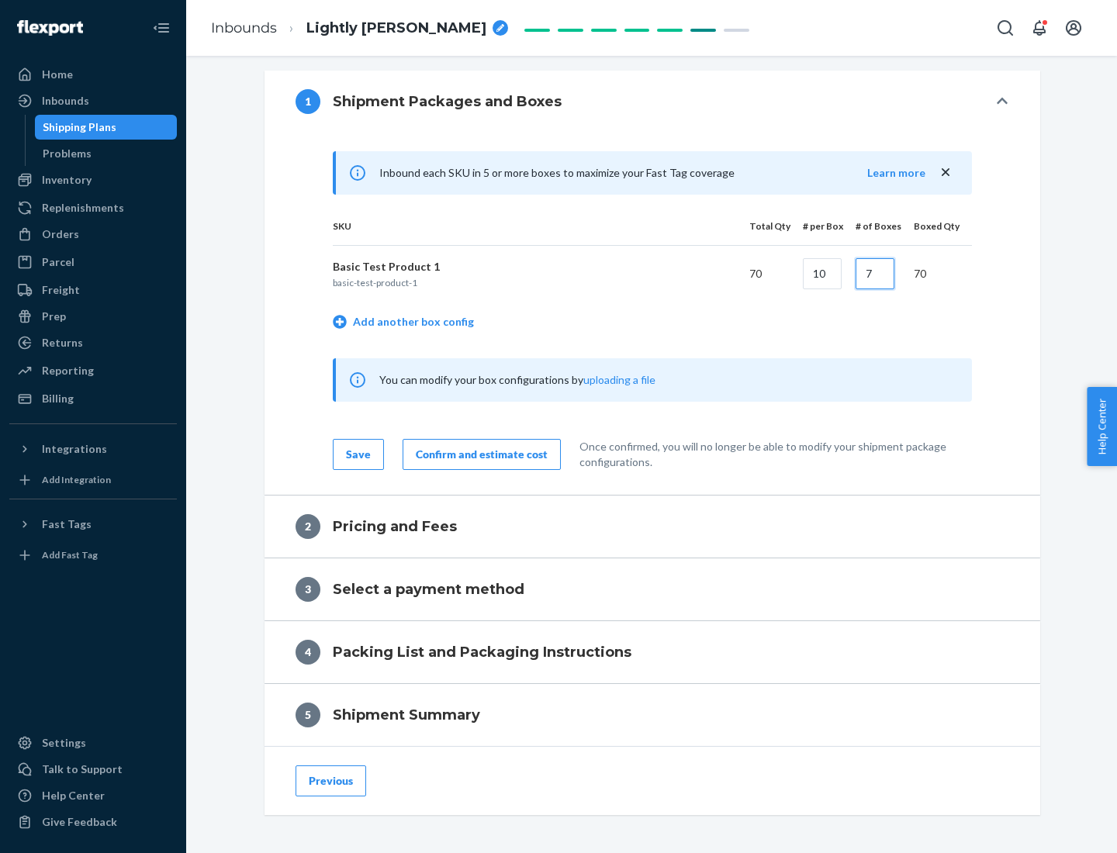
type input "7"
click at [479, 454] on div "Confirm and estimate cost" at bounding box center [482, 455] width 132 height 16
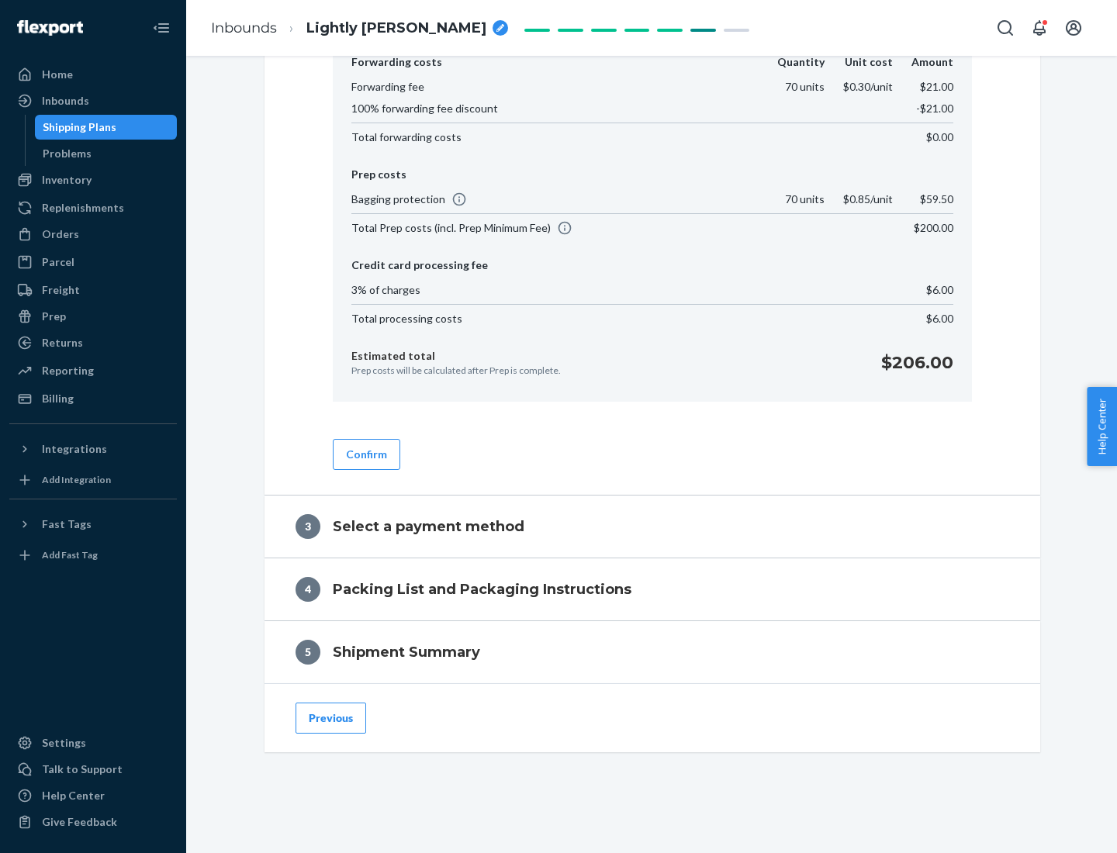
click at [365, 454] on button "Confirm" at bounding box center [366, 454] width 67 height 31
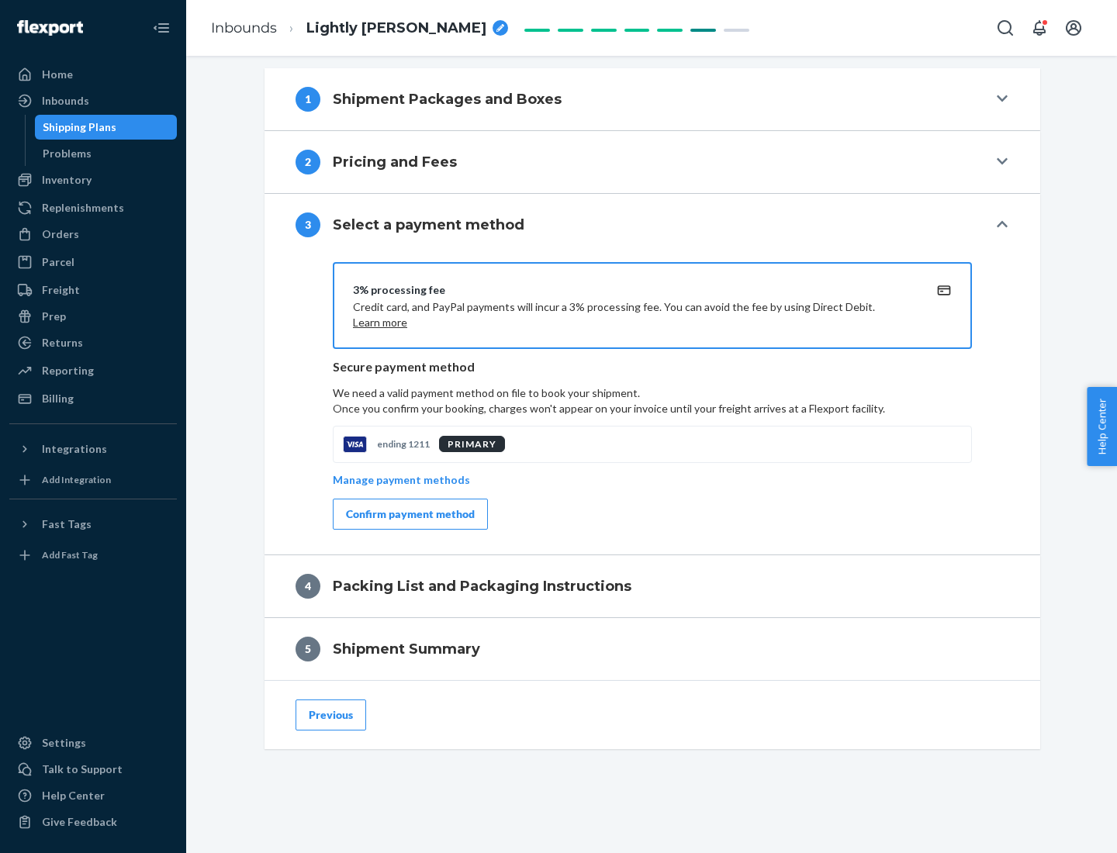
scroll to position [559, 0]
click at [409, 514] on div "Confirm payment method" at bounding box center [410, 515] width 129 height 16
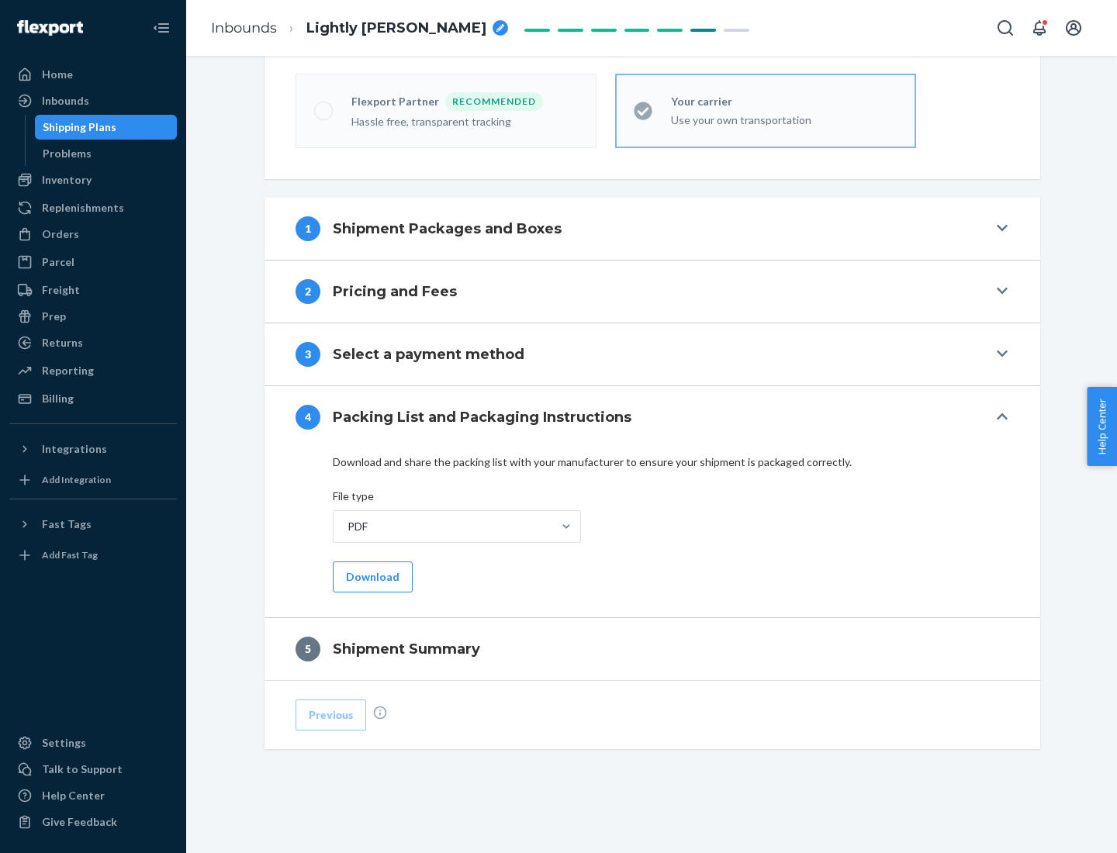
scroll to position [430, 0]
click at [371, 576] on button "Download" at bounding box center [373, 577] width 80 height 31
